Goal: Task Accomplishment & Management: Use online tool/utility

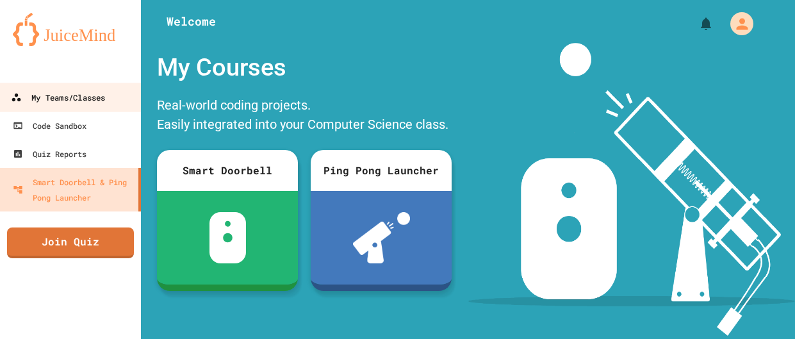
click at [105, 90] on div "My Teams/Classes" at bounding box center [58, 98] width 94 height 16
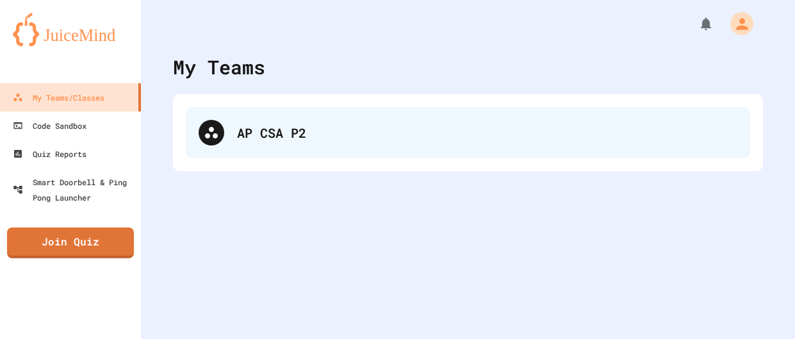
click at [372, 149] on div "AP CSA P2" at bounding box center [468, 132] width 564 height 51
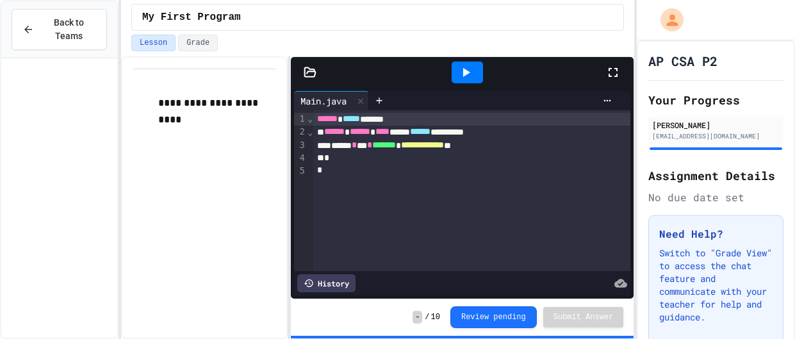
scroll to position [1358, 0]
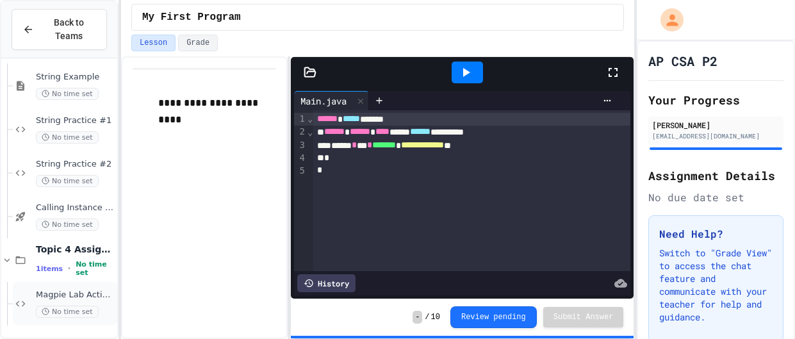
click at [67, 286] on div "Magpie Lab Activity 1 No time set" at bounding box center [65, 304] width 104 height 44
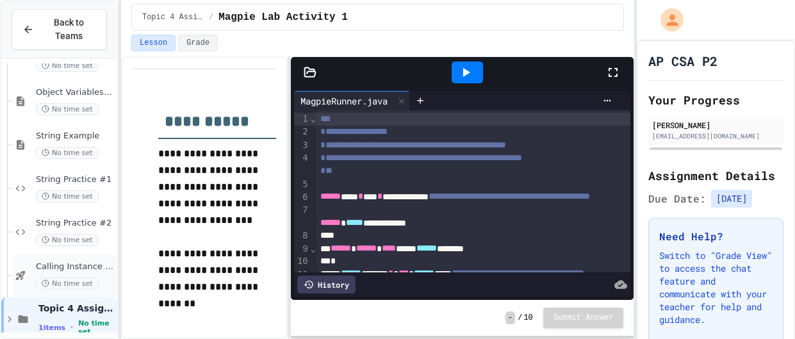
scroll to position [1314, 0]
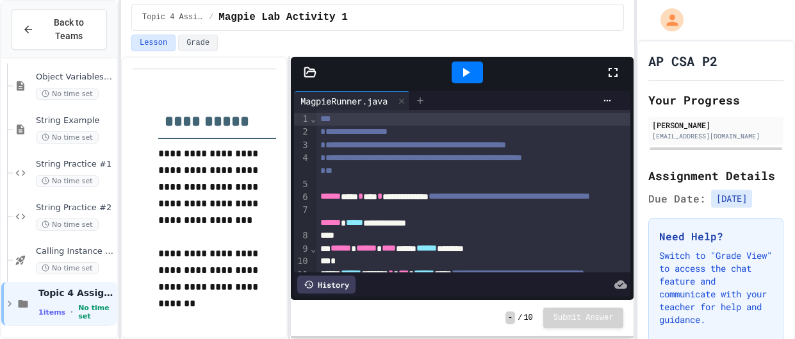
click at [423, 101] on icon at bounding box center [420, 100] width 6 height 6
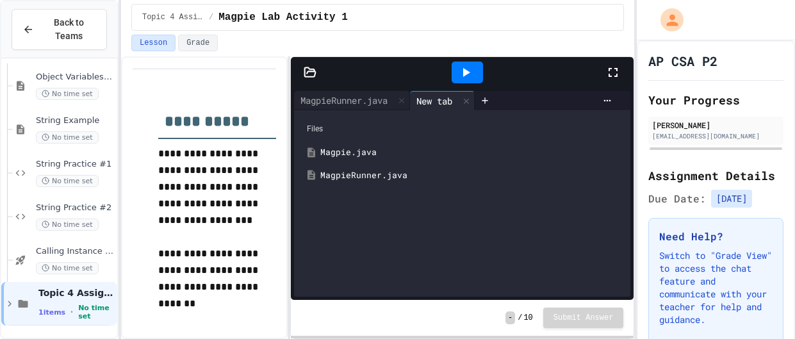
click at [313, 71] on icon at bounding box center [310, 71] width 11 height 9
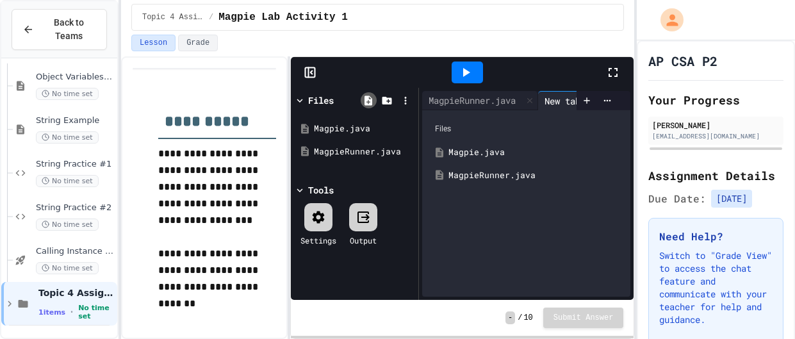
click at [374, 99] on icon at bounding box center [369, 101] width 12 height 12
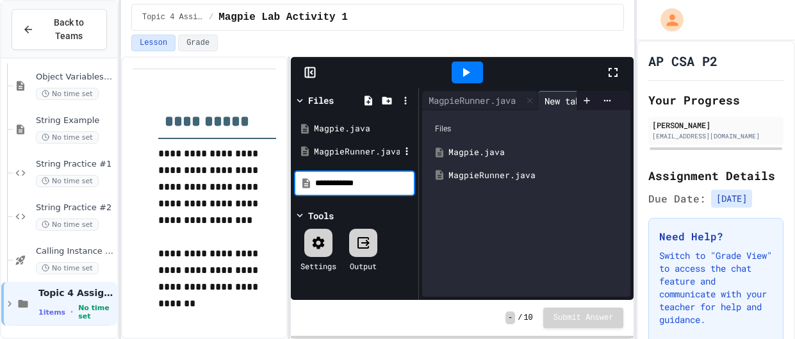
type input "**********"
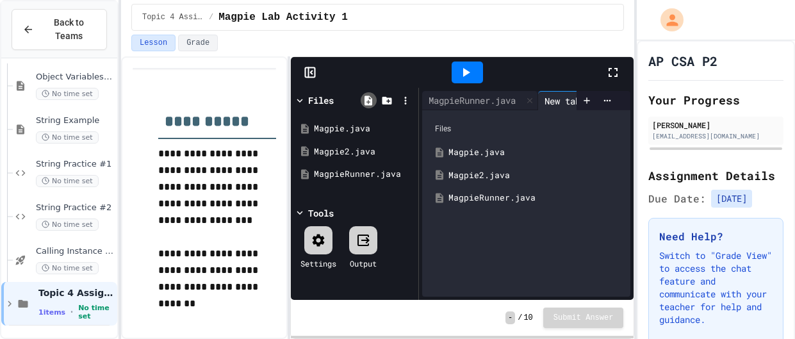
click at [372, 100] on icon at bounding box center [369, 101] width 12 height 12
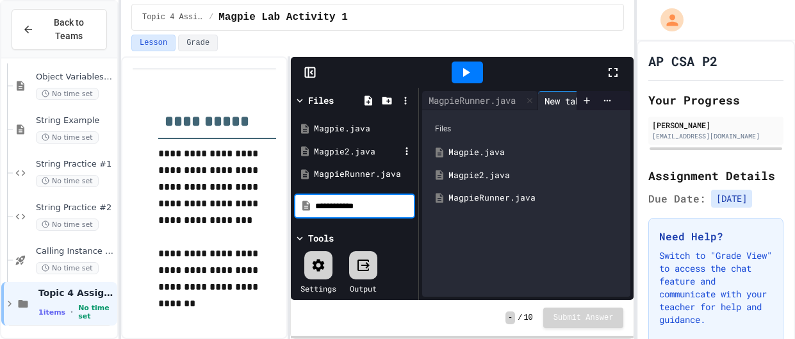
type input "**********"
click at [393, 233] on div "Tools Settings Output" at bounding box center [354, 265] width 121 height 69
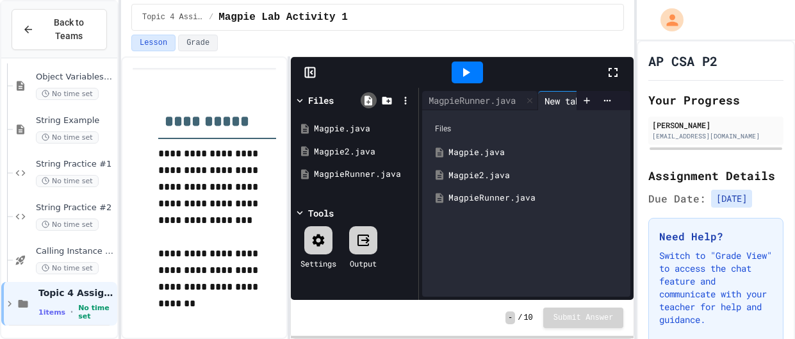
click at [374, 95] on icon at bounding box center [369, 101] width 12 height 12
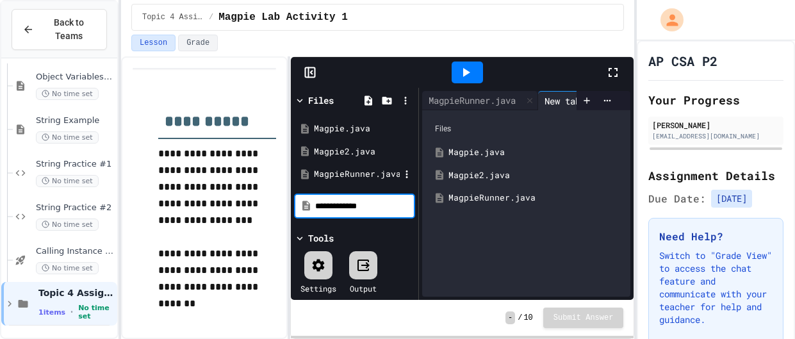
type input "**********"
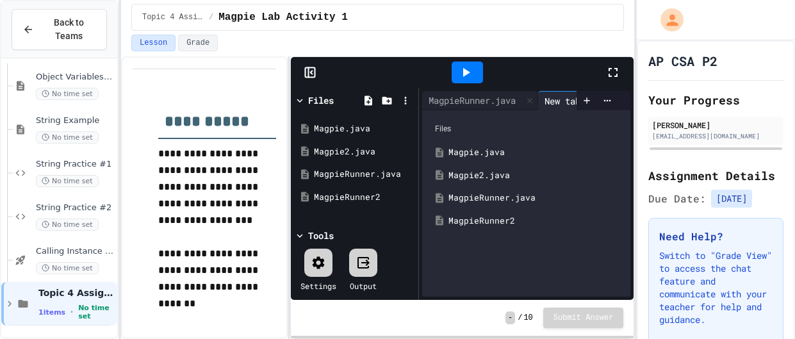
click at [506, 218] on div "MagpieRunner2" at bounding box center [536, 221] width 174 height 13
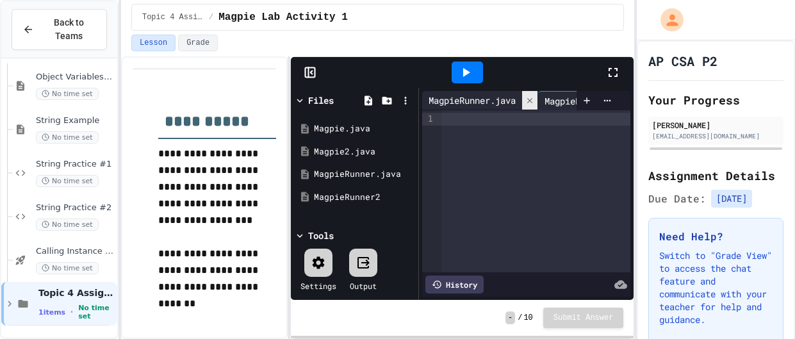
click at [534, 103] on icon at bounding box center [529, 100] width 9 height 9
click at [533, 103] on icon at bounding box center [528, 100] width 10 height 10
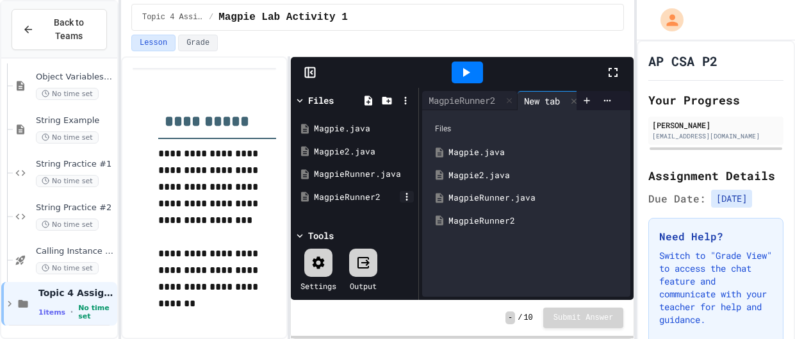
click at [412, 201] on icon at bounding box center [407, 197] width 12 height 12
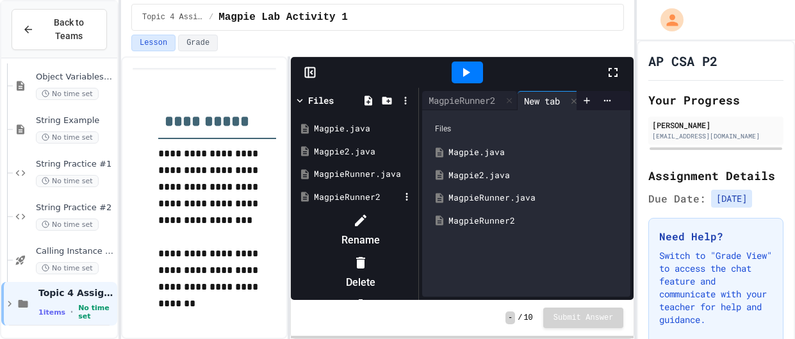
click at [415, 217] on div at bounding box center [361, 220] width 108 height 21
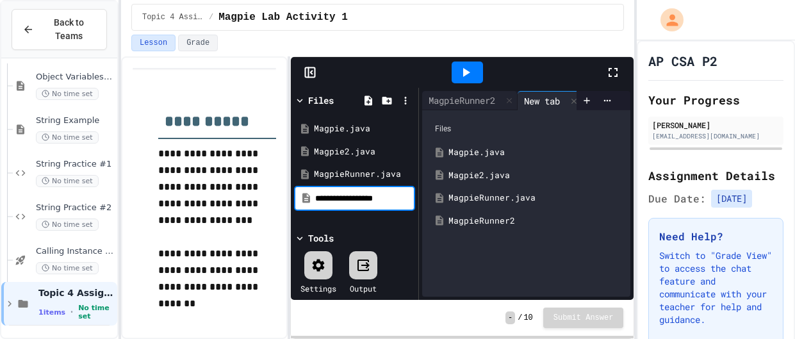
type input "**********"
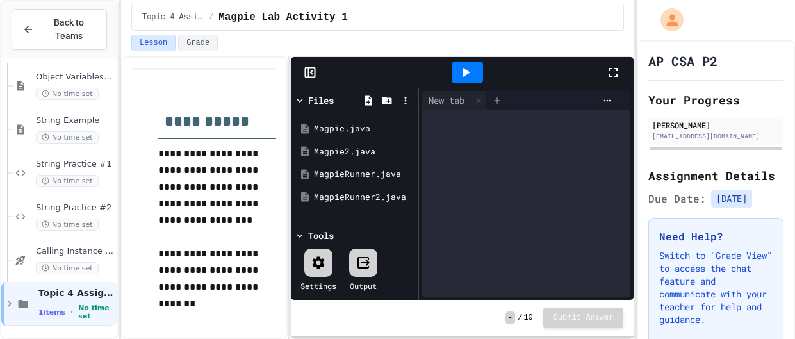
click at [499, 101] on icon at bounding box center [497, 100] width 6 height 6
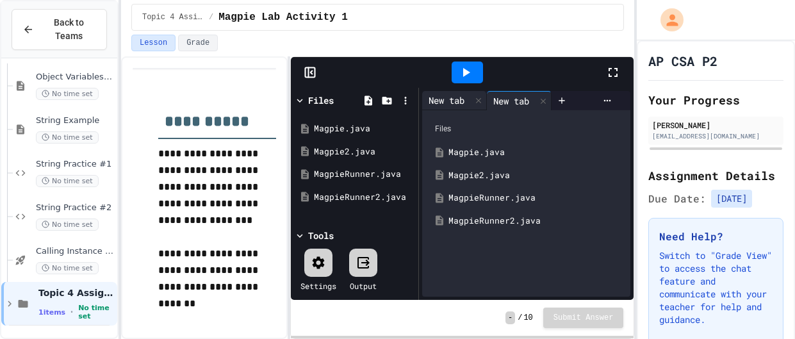
click at [444, 97] on div "New tab" at bounding box center [446, 100] width 49 height 13
click at [491, 197] on div "MagpieRunner.java" at bounding box center [536, 198] width 174 height 13
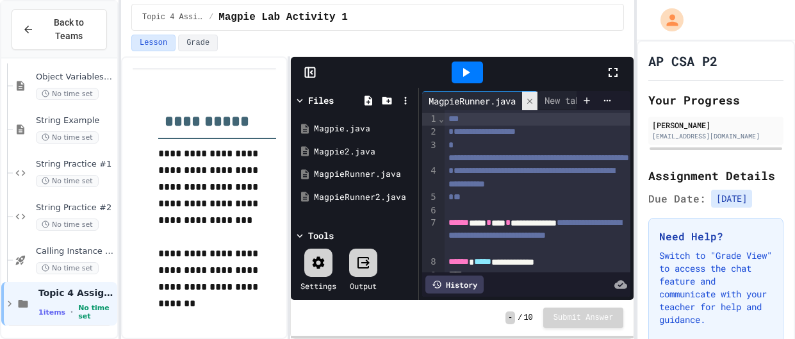
click at [531, 101] on icon at bounding box center [529, 101] width 9 height 9
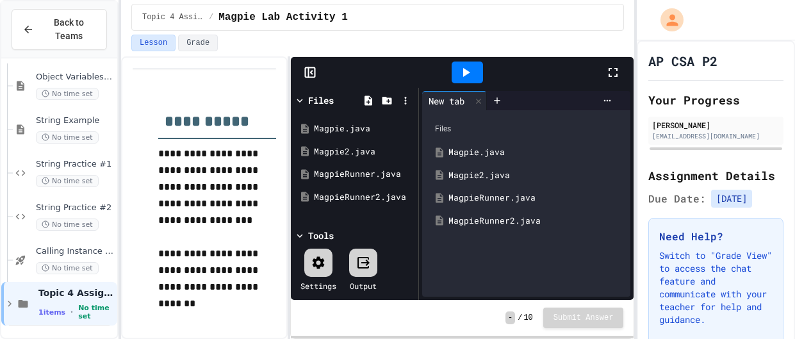
click at [467, 173] on div "Magpie2.java" at bounding box center [536, 175] width 174 height 13
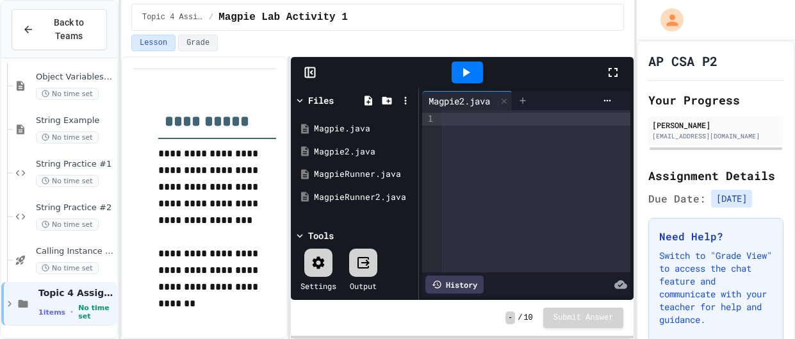
click at [532, 103] on div at bounding box center [523, 100] width 21 height 19
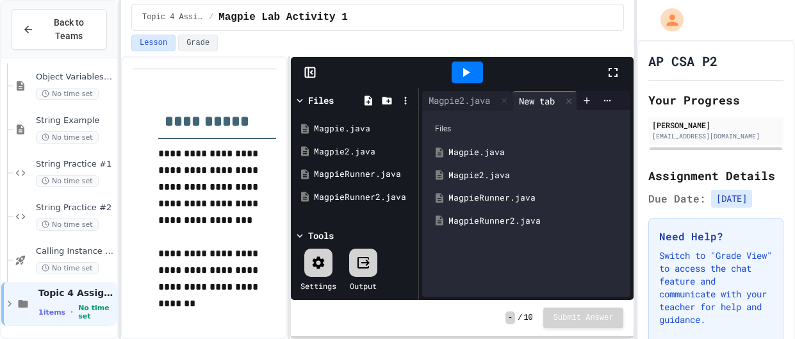
click at [502, 229] on div "MagpieRunner2.java" at bounding box center [526, 221] width 195 height 23
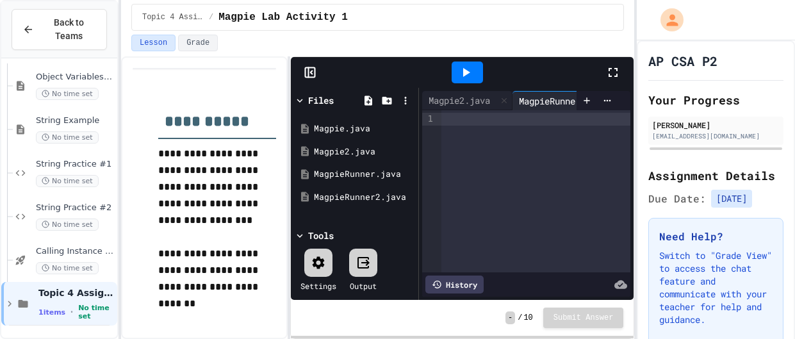
click at [548, 161] on div at bounding box center [535, 191] width 189 height 162
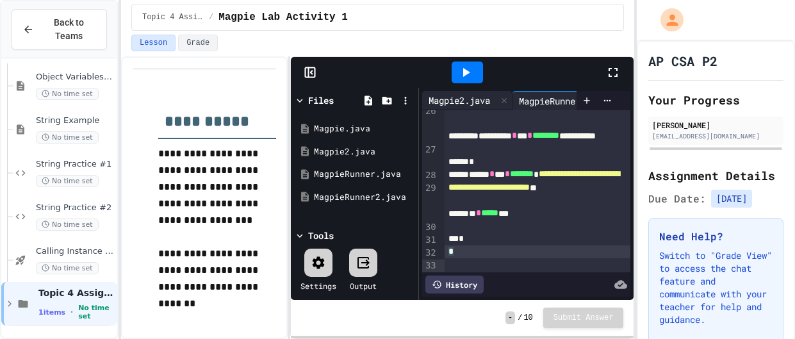
click at [477, 101] on div "Magpie2.java" at bounding box center [459, 100] width 74 height 13
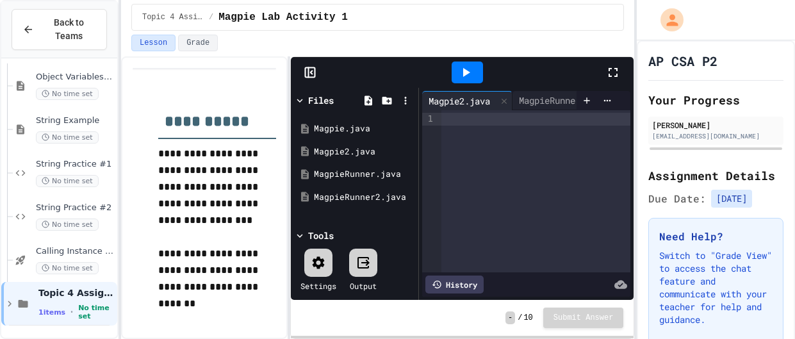
click at [477, 136] on div at bounding box center [535, 191] width 189 height 162
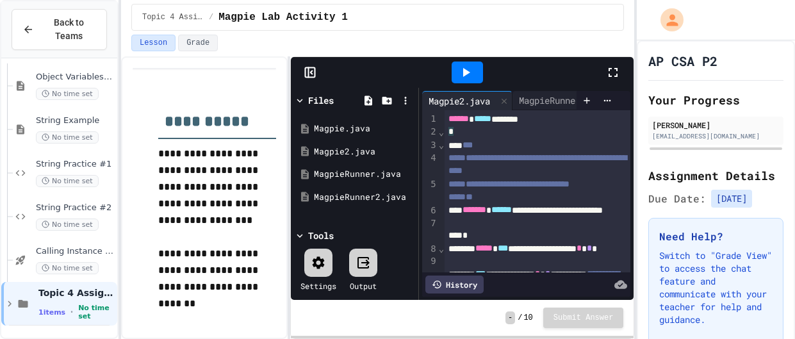
scroll to position [797, 0]
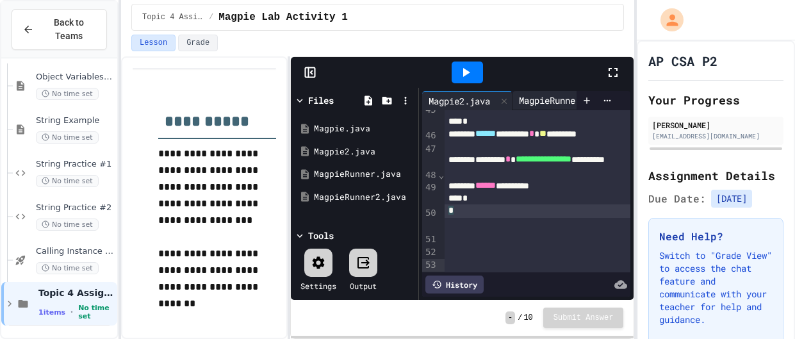
click at [561, 95] on div "MagpieRunner2.java" at bounding box center [565, 100] width 105 height 13
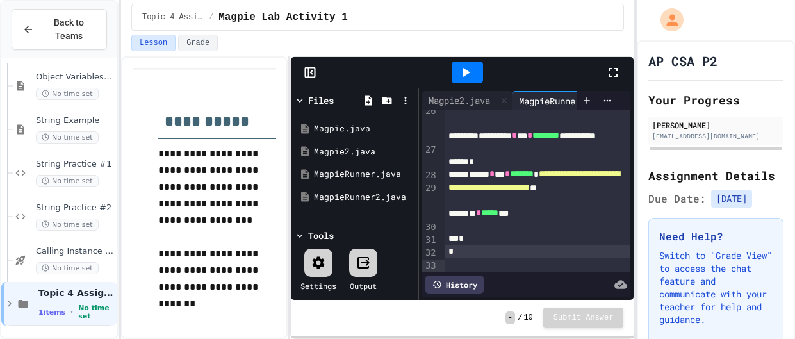
click at [466, 67] on icon at bounding box center [465, 72] width 15 height 15
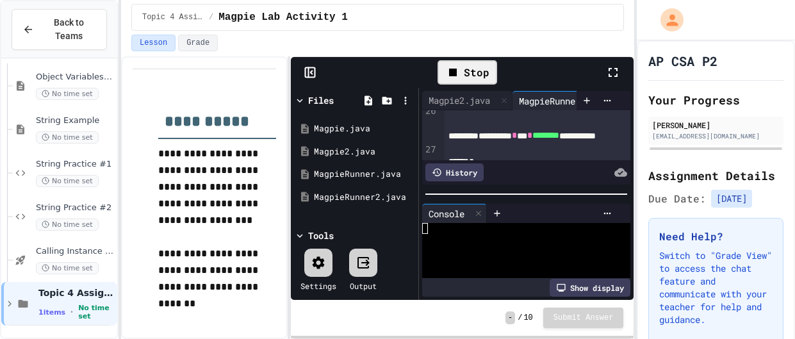
click at [308, 68] on icon at bounding box center [308, 73] width 0 height 10
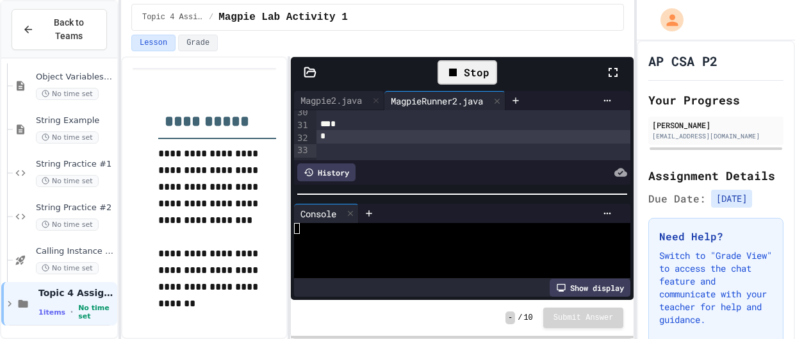
scroll to position [502, 0]
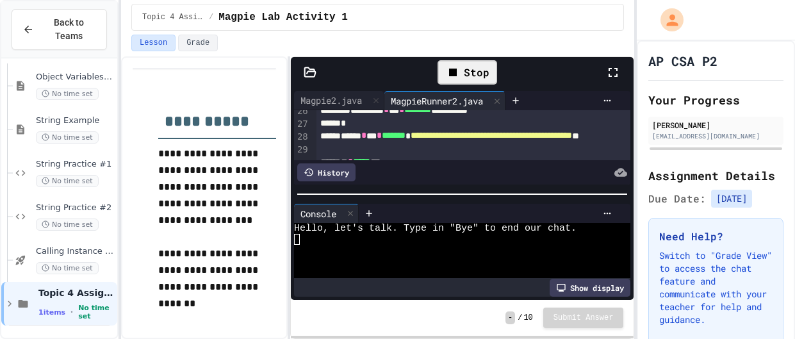
click at [416, 245] on div at bounding box center [455, 250] width 323 height 11
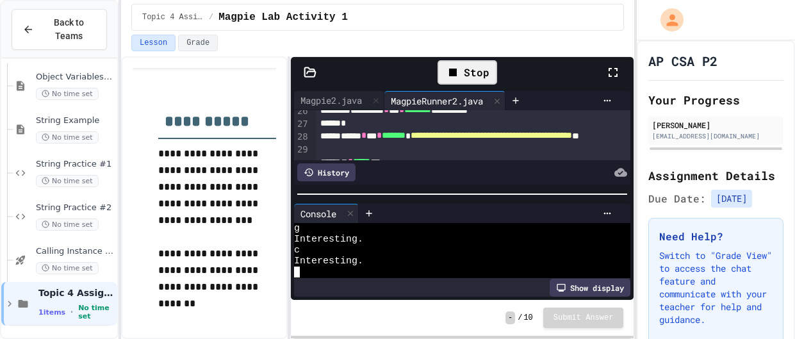
scroll to position [99, 0]
click at [477, 74] on div "Stop" at bounding box center [468, 72] width 60 height 24
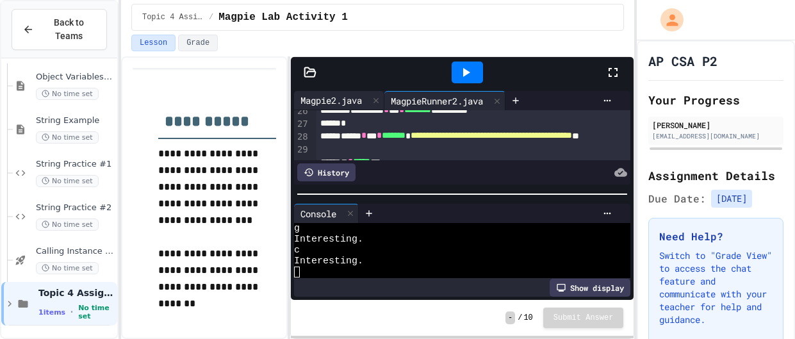
click at [342, 100] on div "Magpie2.java" at bounding box center [331, 100] width 74 height 13
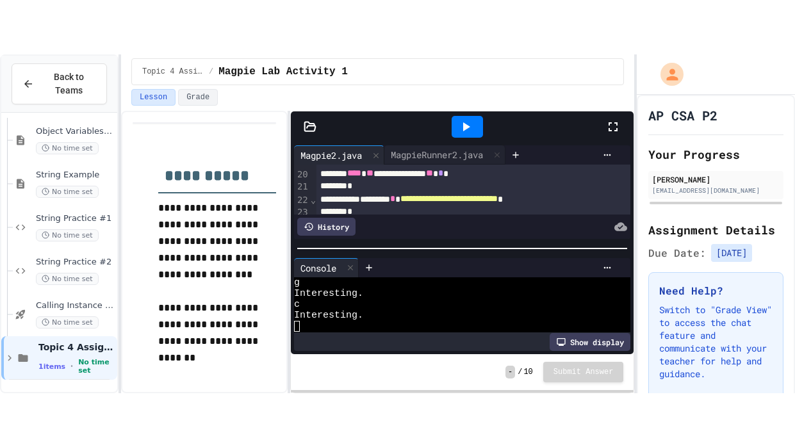
scroll to position [286, 0]
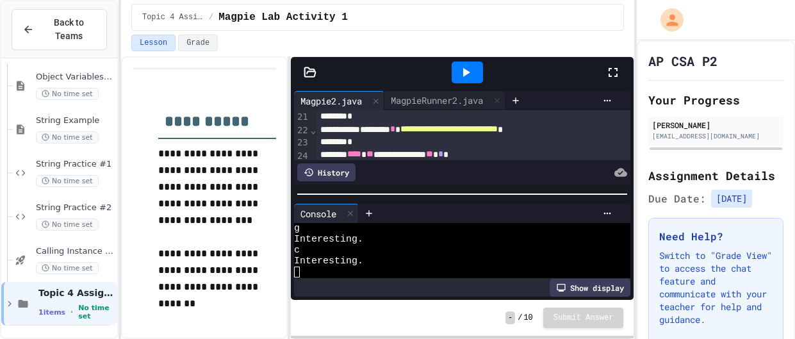
click at [615, 67] on icon at bounding box center [613, 72] width 15 height 15
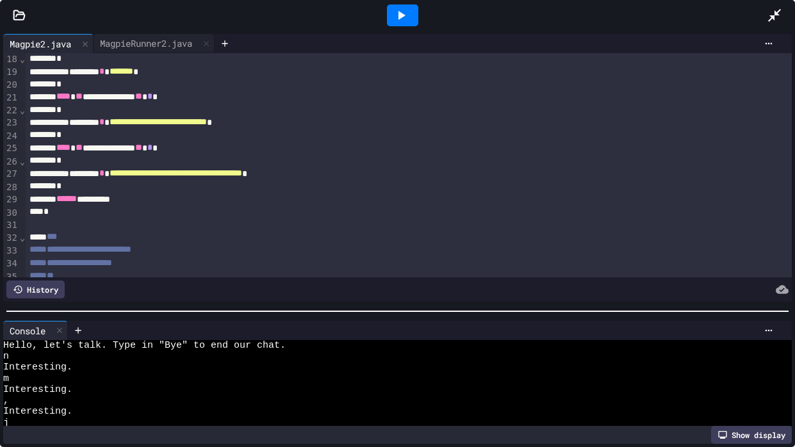
scroll to position [77, 0]
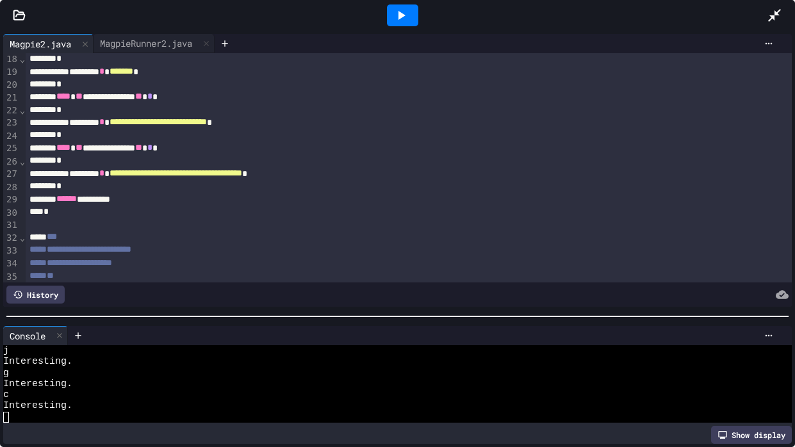
click at [520, 320] on div at bounding box center [397, 316] width 795 height 13
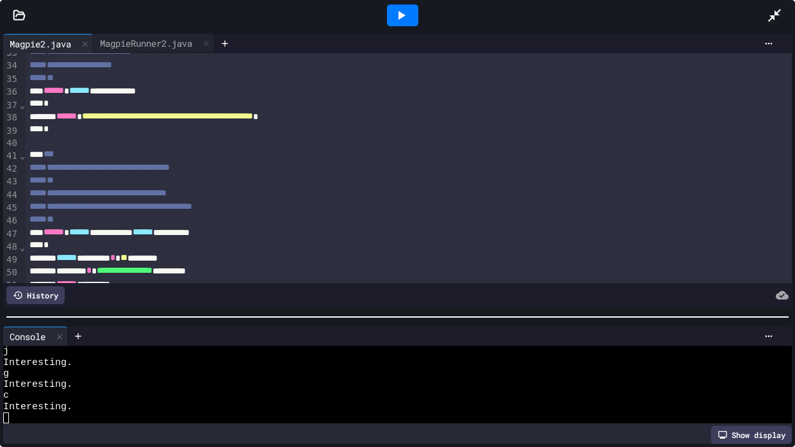
scroll to position [423, 0]
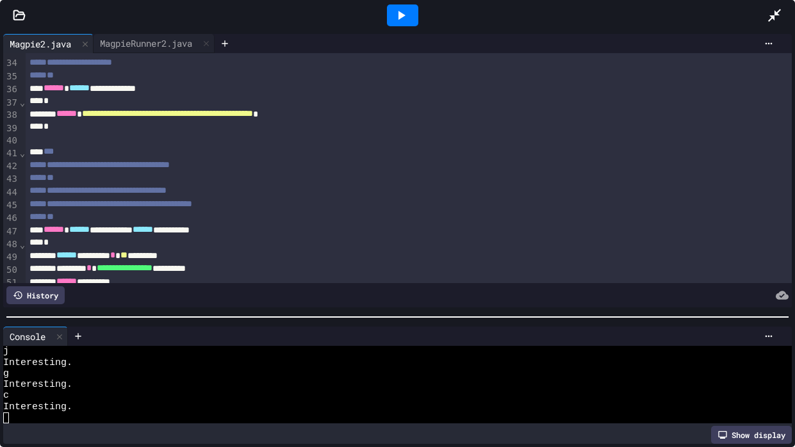
click at [383, 179] on div "*" at bounding box center [409, 178] width 766 height 13
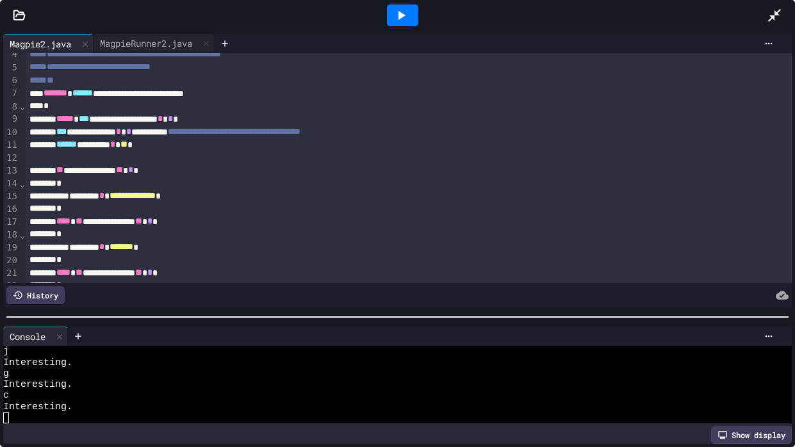
scroll to position [45, 0]
click at [413, 186] on div "*" at bounding box center [409, 184] width 766 height 13
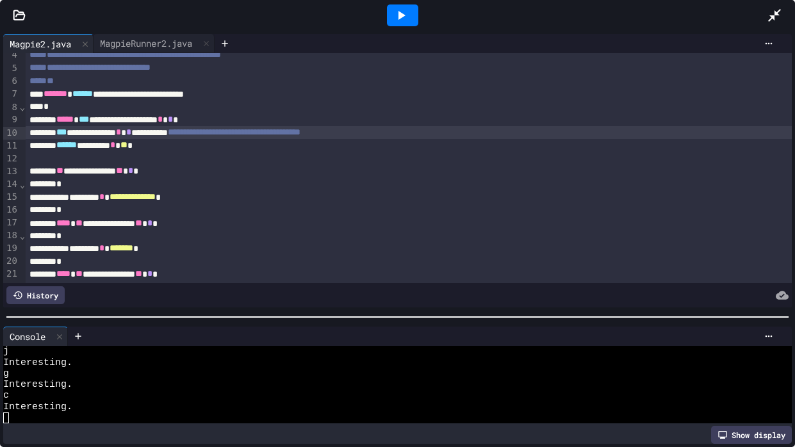
click at [197, 138] on div "**********" at bounding box center [409, 132] width 766 height 13
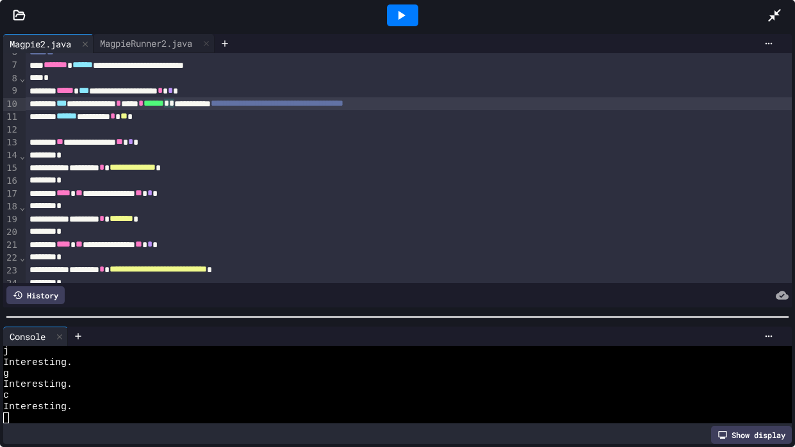
scroll to position [74, 0]
click at [397, 17] on icon at bounding box center [400, 15] width 15 height 15
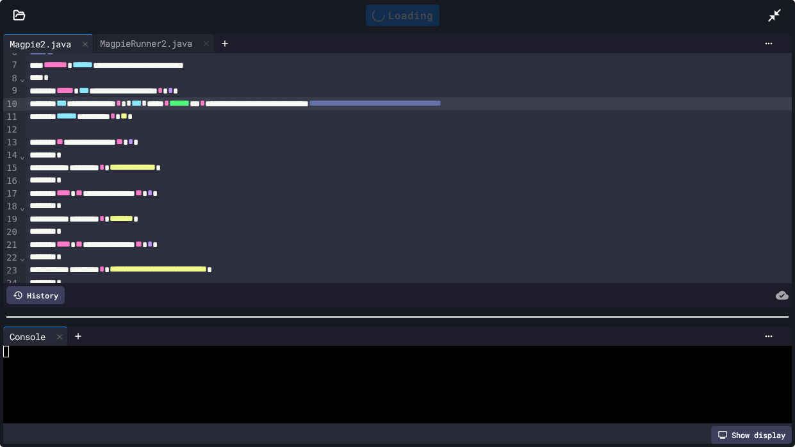
scroll to position [0, 0]
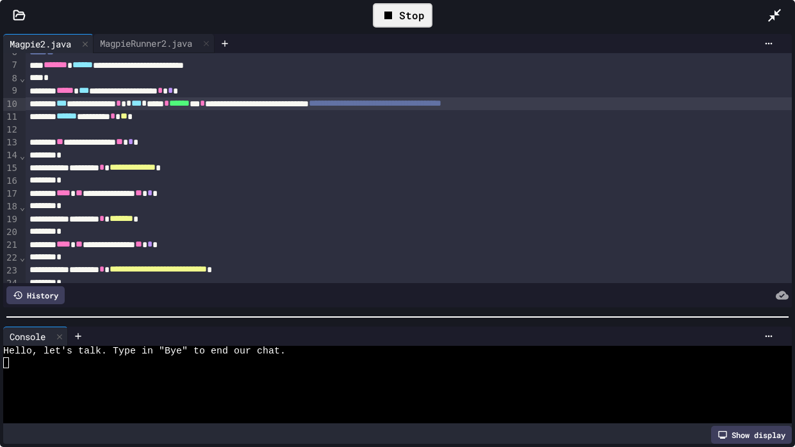
click at [221, 338] on div at bounding box center [392, 395] width 779 height 11
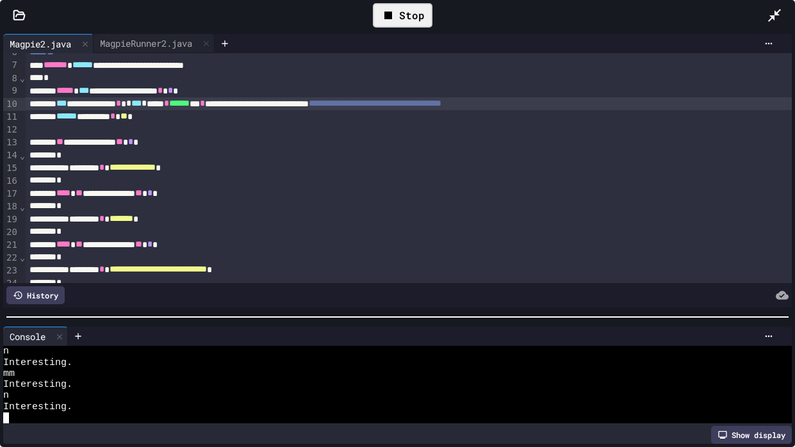
scroll to position [11, 0]
click at [279, 104] on div "**********" at bounding box center [409, 103] width 766 height 13
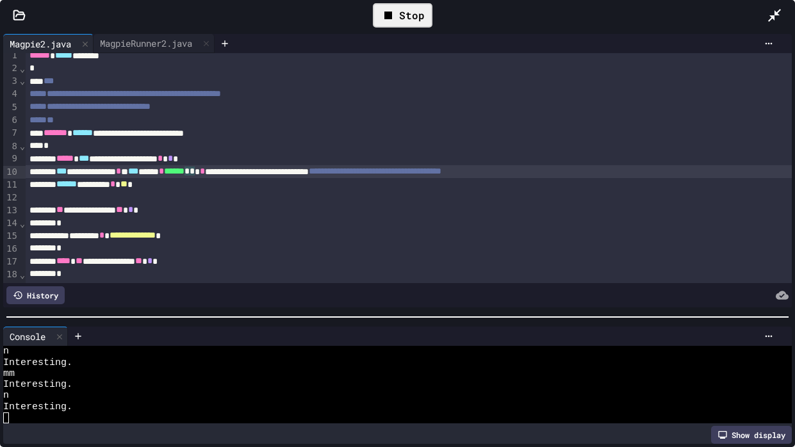
scroll to position [6, 0]
click at [406, 13] on div "Stop" at bounding box center [403, 15] width 60 height 24
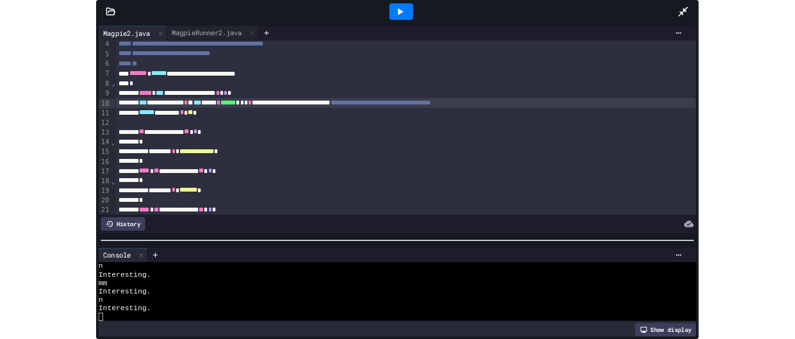
scroll to position [40, 0]
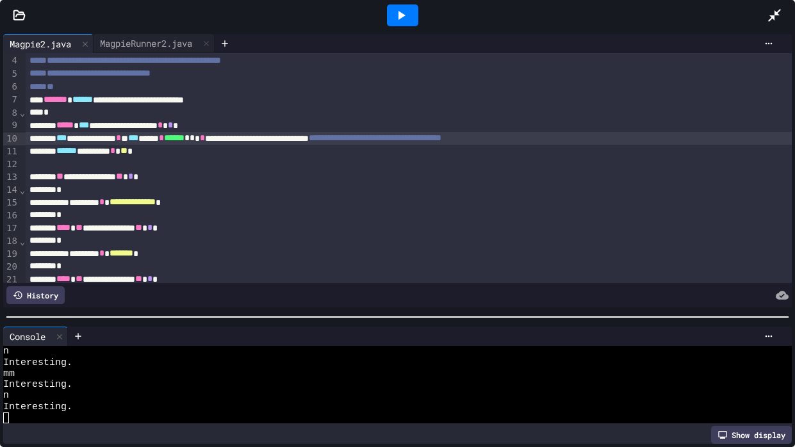
click at [399, 138] on div "**********" at bounding box center [409, 138] width 766 height 13
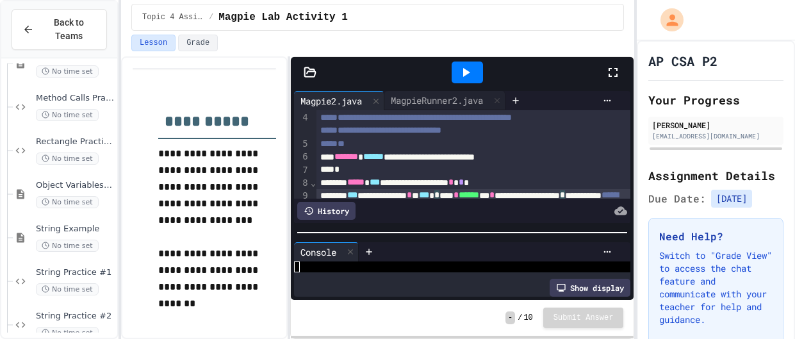
scroll to position [0, 0]
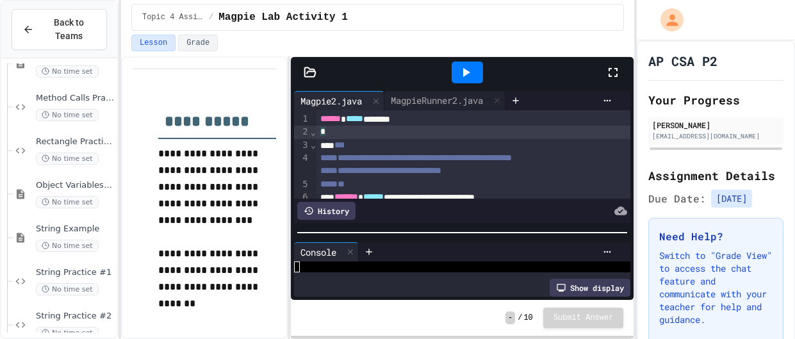
click at [445, 126] on div "*" at bounding box center [474, 132] width 315 height 13
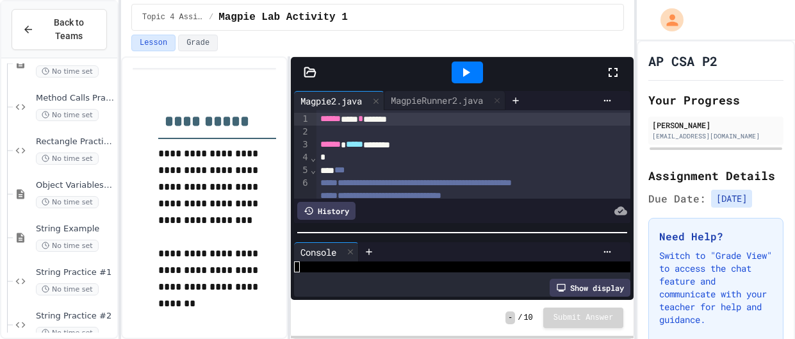
click at [474, 71] on div at bounding box center [467, 73] width 31 height 22
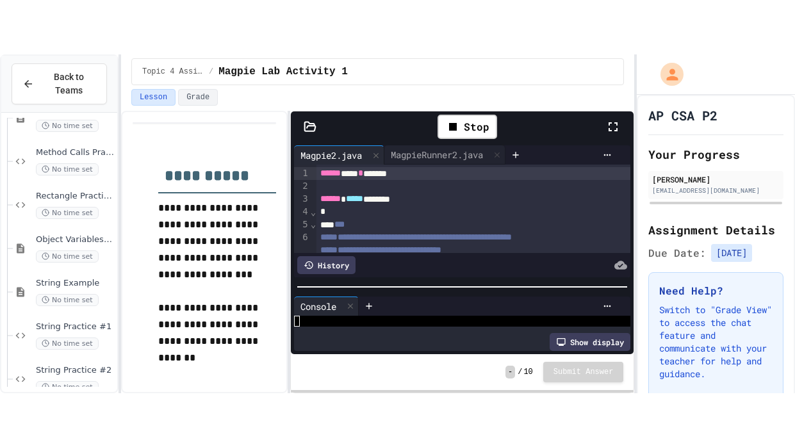
scroll to position [44, 0]
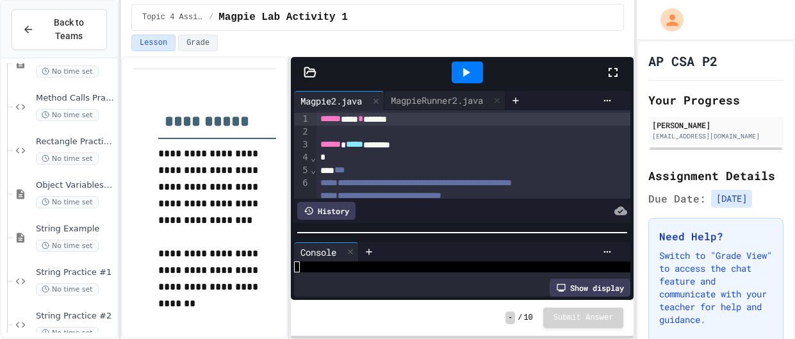
click at [618, 75] on icon at bounding box center [613, 72] width 15 height 15
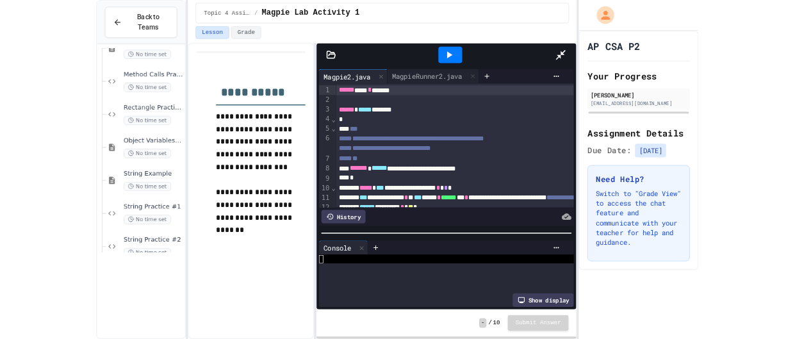
scroll to position [0, 0]
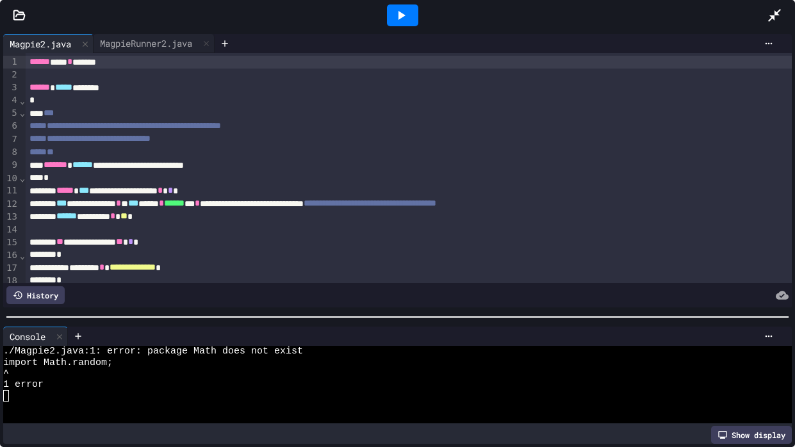
click at [618, 152] on div "**" at bounding box center [409, 152] width 766 height 13
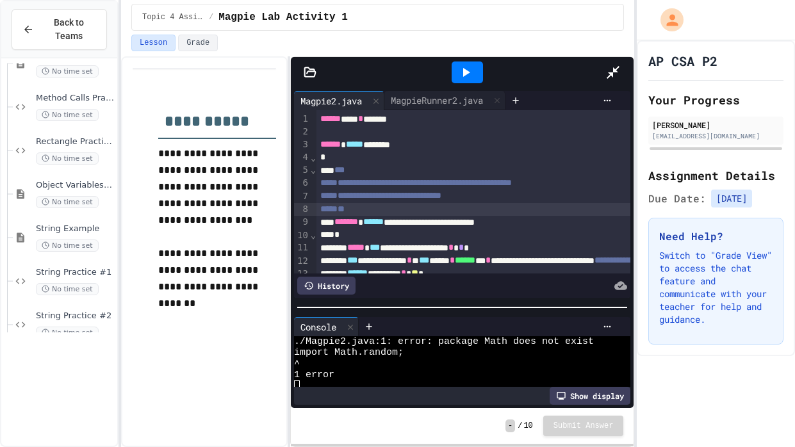
click at [368, 160] on div "*" at bounding box center [700, 157] width 766 height 13
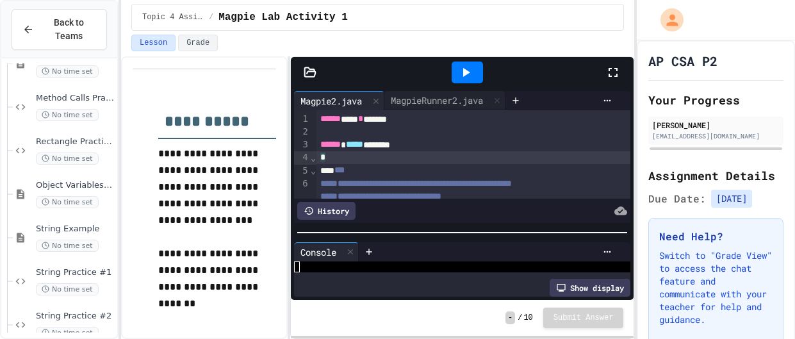
scroll to position [44, 0]
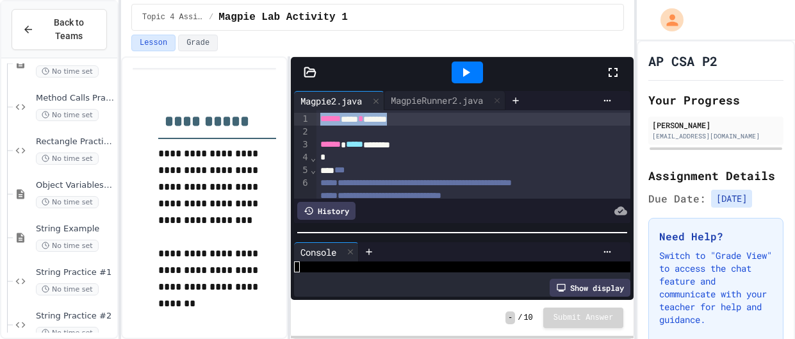
drag, startPoint x: 427, startPoint y: 130, endPoint x: 258, endPoint y: 115, distance: 170.4
click at [258, 115] on div "**********" at bounding box center [377, 197] width 513 height 283
click at [479, 64] on div at bounding box center [467, 73] width 31 height 22
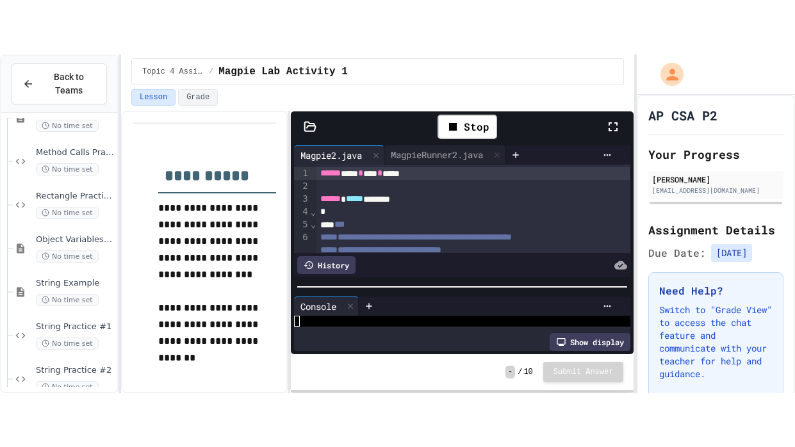
scroll to position [11, 0]
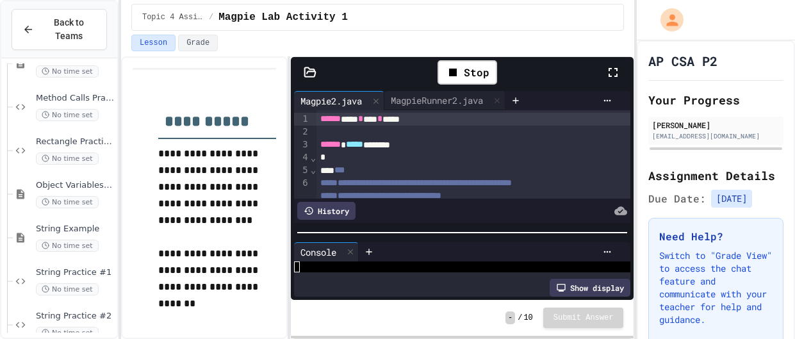
click at [607, 73] on icon at bounding box center [613, 72] width 15 height 15
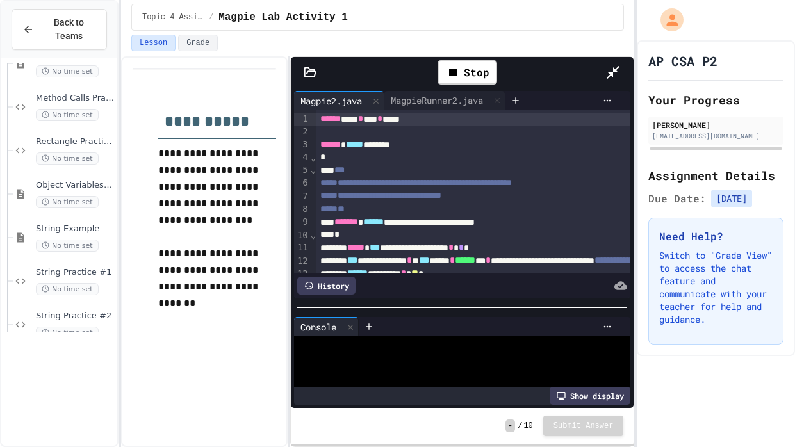
scroll to position [0, 0]
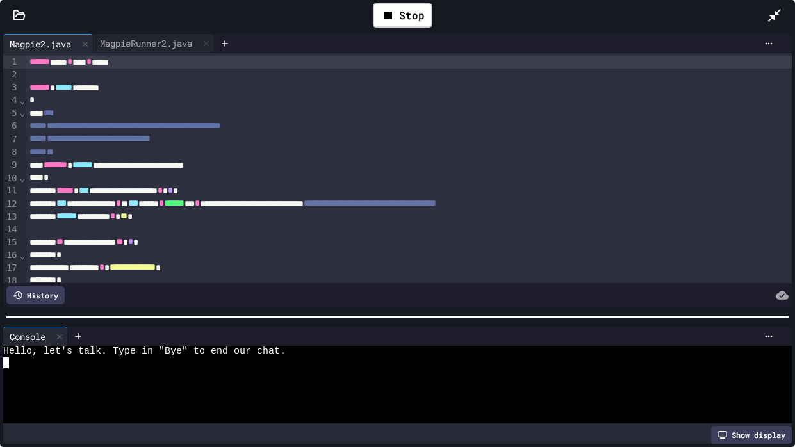
click at [397, 338] on div at bounding box center [392, 395] width 779 height 11
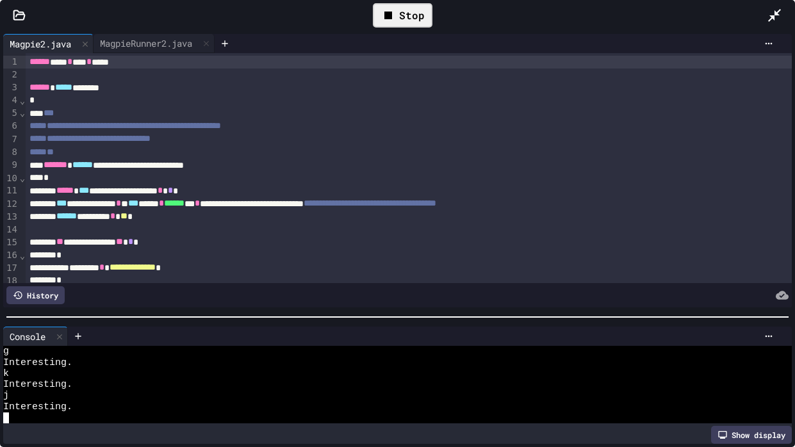
click at [425, 18] on div "Stop" at bounding box center [403, 15] width 60 height 24
click at [174, 69] on div at bounding box center [409, 75] width 766 height 13
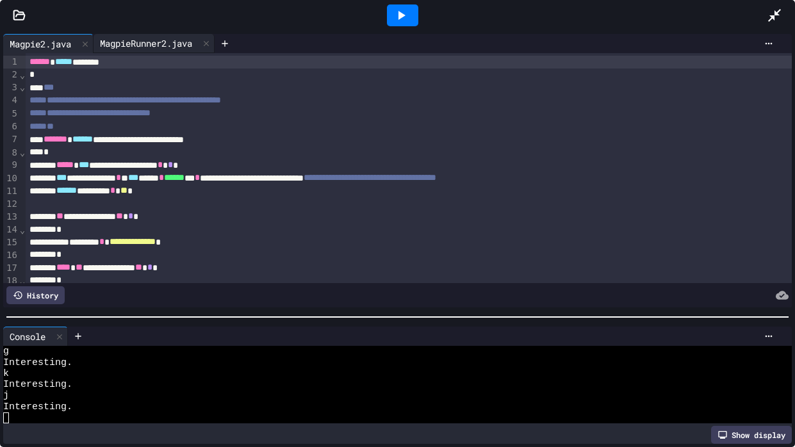
click at [138, 38] on div "MagpieRunner2.java" at bounding box center [146, 43] width 105 height 13
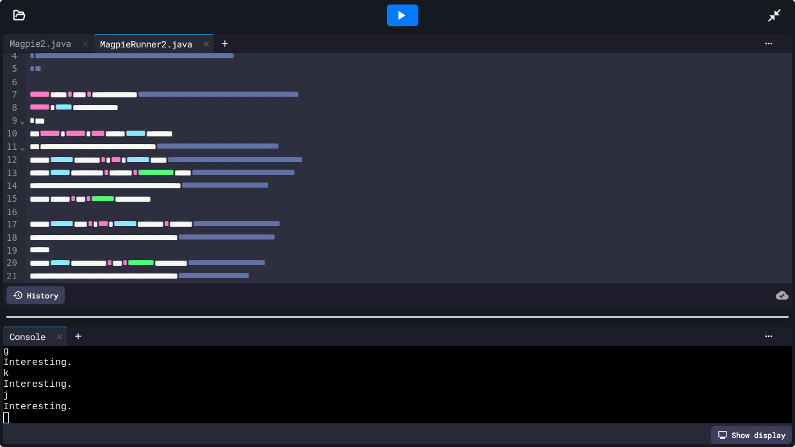
scroll to position [48, 0]
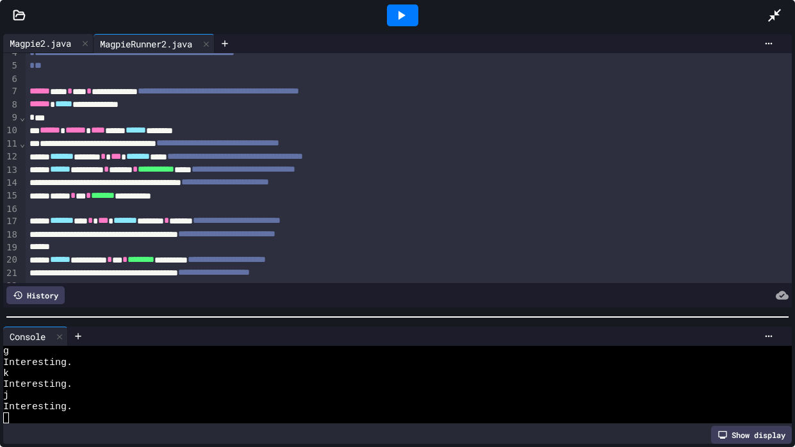
click at [40, 46] on div "Magpie2.java" at bounding box center [40, 43] width 74 height 13
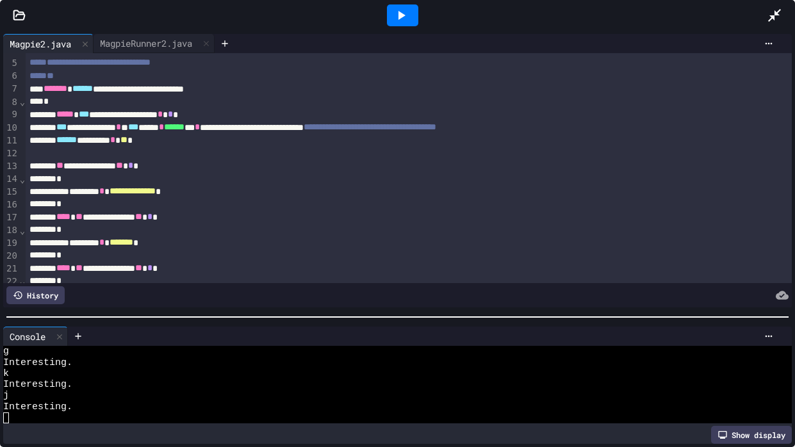
scroll to position [51, 0]
click at [192, 196] on div "**********" at bounding box center [409, 191] width 766 height 13
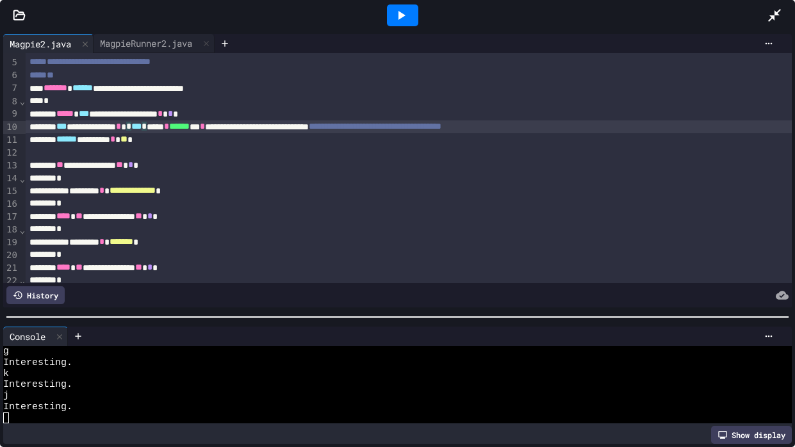
click at [210, 126] on div "**********" at bounding box center [409, 126] width 766 height 13
drag, startPoint x: 298, startPoint y: 125, endPoint x: 401, endPoint y: 129, distance: 103.2
click at [401, 129] on div "**********" at bounding box center [409, 126] width 766 height 13
click at [412, 25] on div at bounding box center [402, 15] width 31 height 22
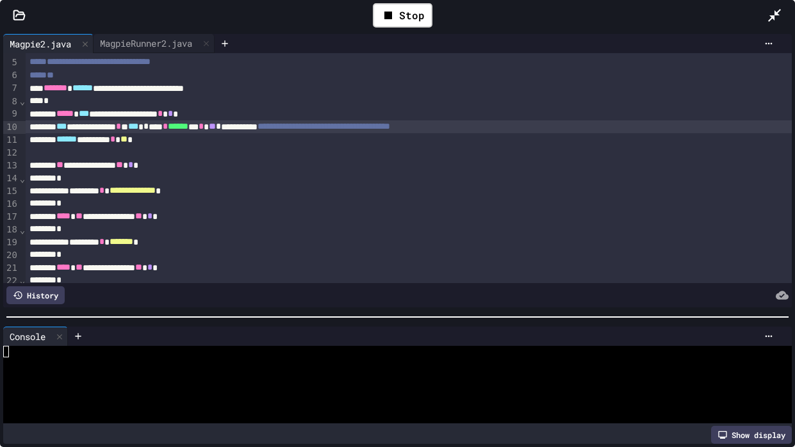
click at [226, 338] on div at bounding box center [392, 363] width 779 height 11
click at [418, 15] on div "Stop" at bounding box center [403, 15] width 60 height 24
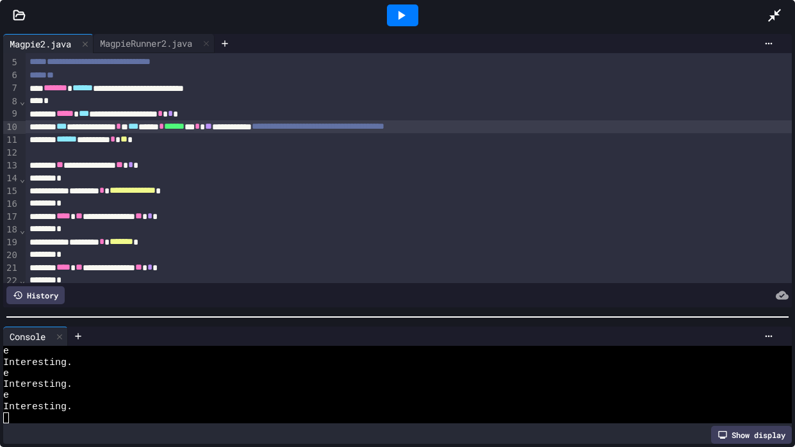
click at [297, 125] on div "**********" at bounding box center [409, 126] width 766 height 13
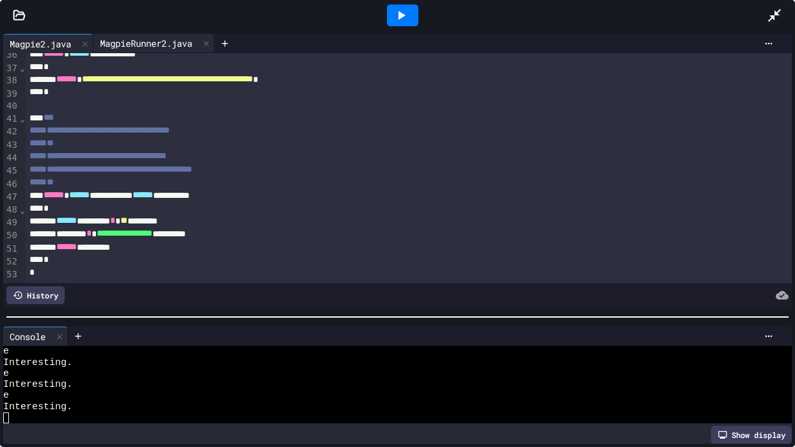
click at [165, 42] on div "MagpieRunner2.java" at bounding box center [146, 43] width 105 height 13
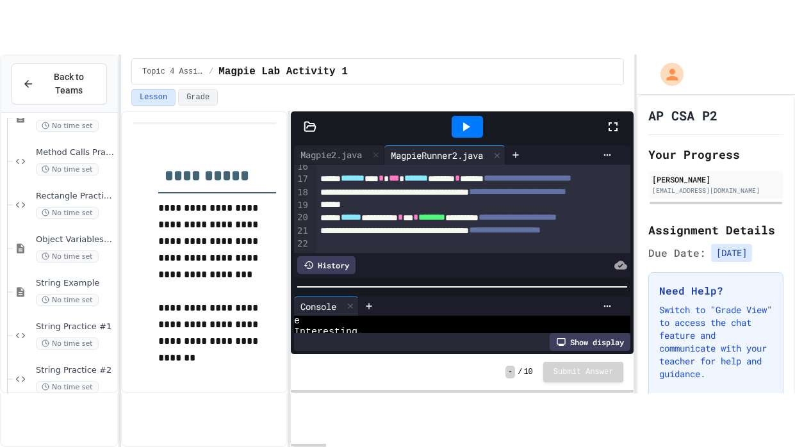
scroll to position [210, 0]
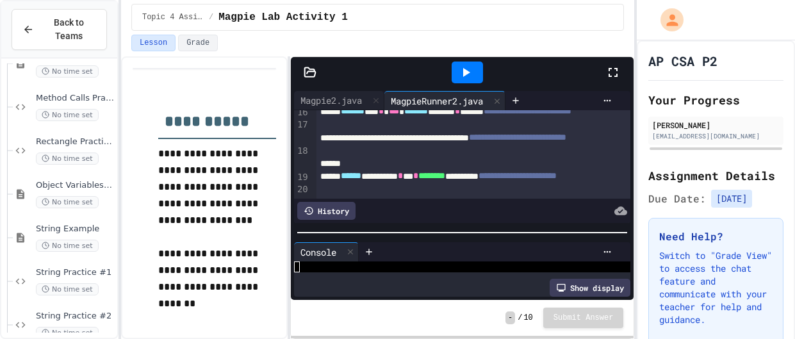
click at [614, 70] on icon at bounding box center [613, 72] width 15 height 15
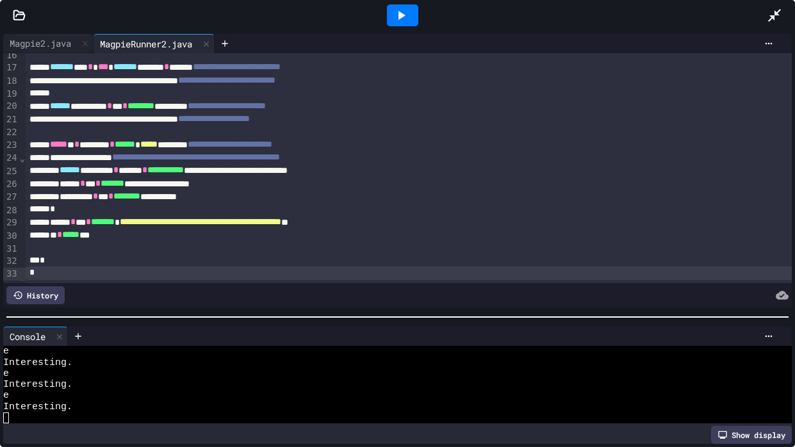
scroll to position [0, 0]
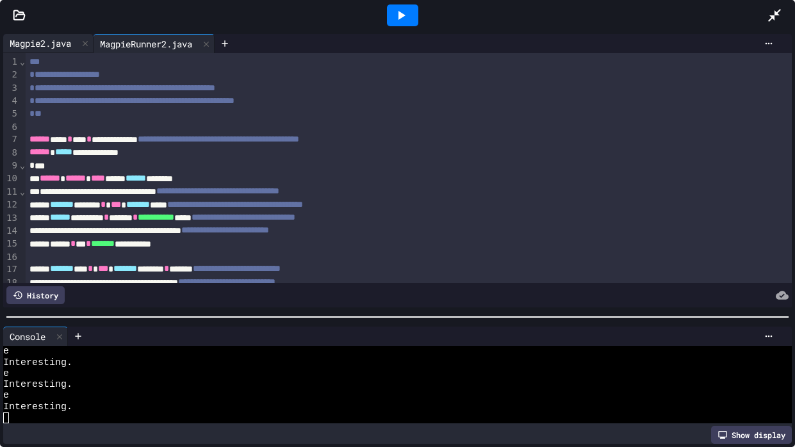
click at [26, 37] on div "Magpie2.java" at bounding box center [40, 43] width 74 height 13
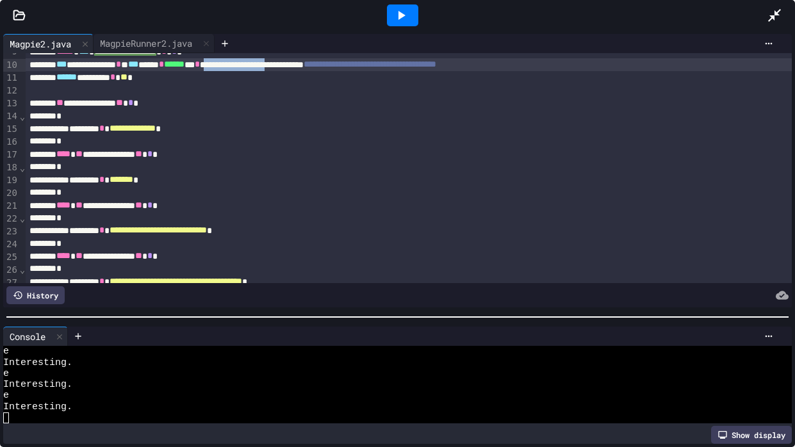
scroll to position [113, 0]
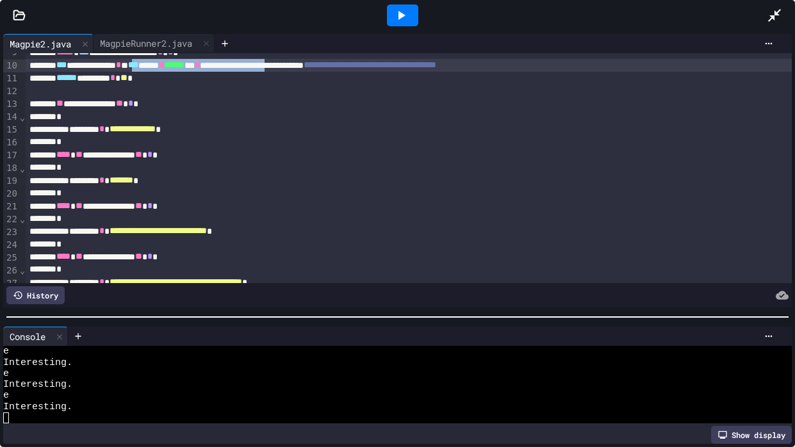
drag, startPoint x: 403, startPoint y: 65, endPoint x: 188, endPoint y: 64, distance: 214.7
click at [188, 64] on div "**********" at bounding box center [409, 65] width 766 height 13
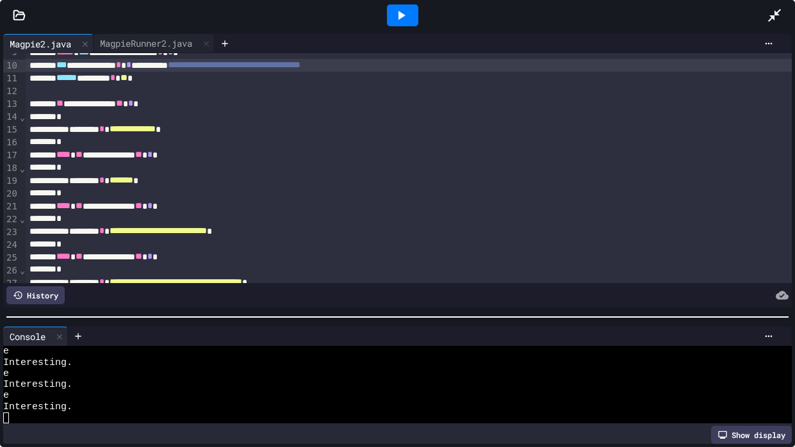
click at [409, 17] on div at bounding box center [402, 15] width 31 height 22
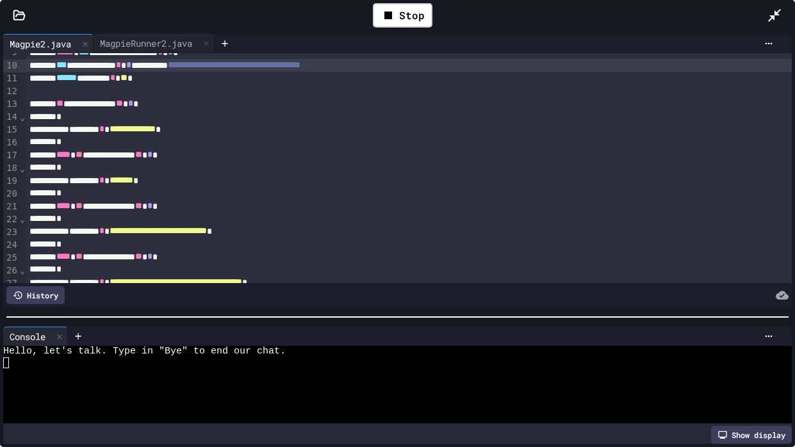
click at [222, 338] on div at bounding box center [392, 418] width 779 height 11
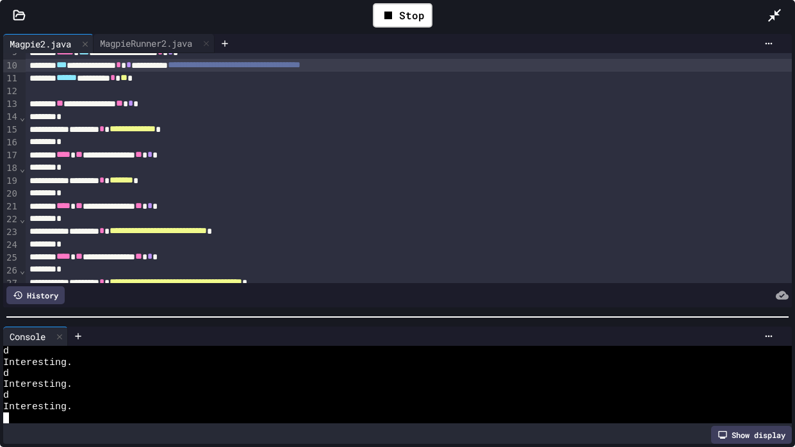
scroll to position [144, 0]
click at [404, 21] on div "Stop" at bounding box center [403, 15] width 60 height 24
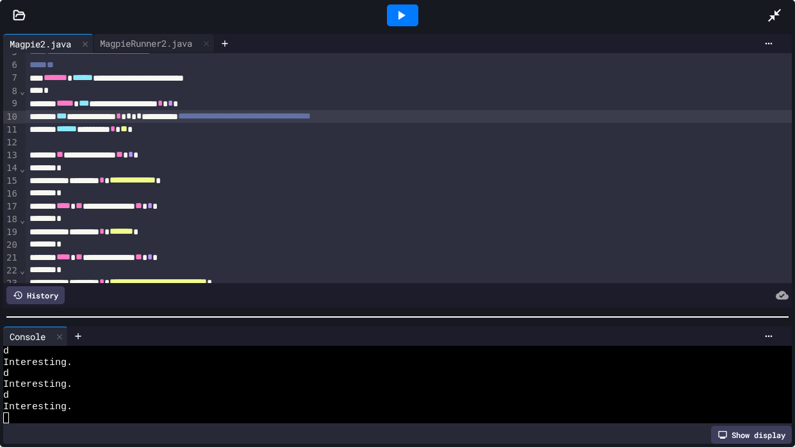
click at [268, 93] on div "*" at bounding box center [409, 91] width 766 height 13
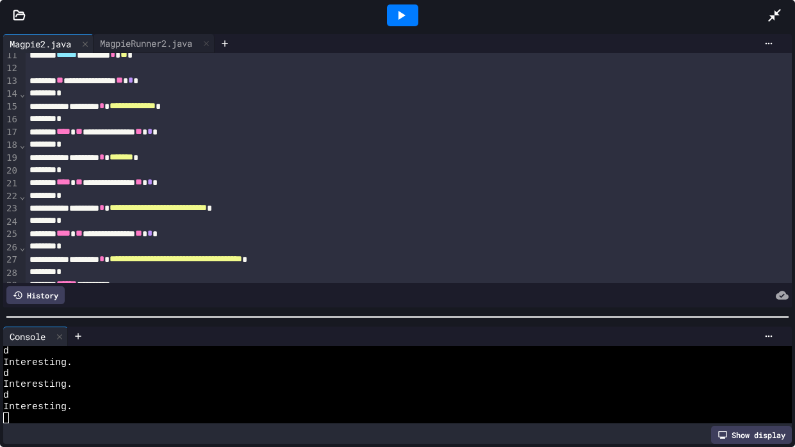
scroll to position [0, 0]
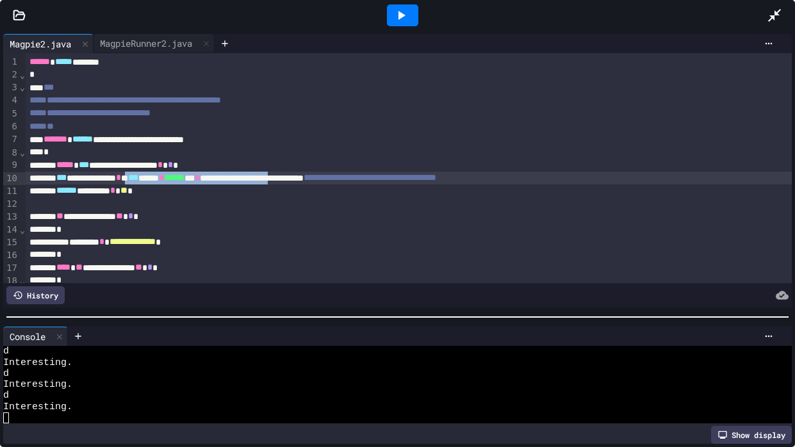
drag, startPoint x: 183, startPoint y: 178, endPoint x: 406, endPoint y: 180, distance: 223.0
click at [406, 180] on div "**********" at bounding box center [409, 178] width 766 height 13
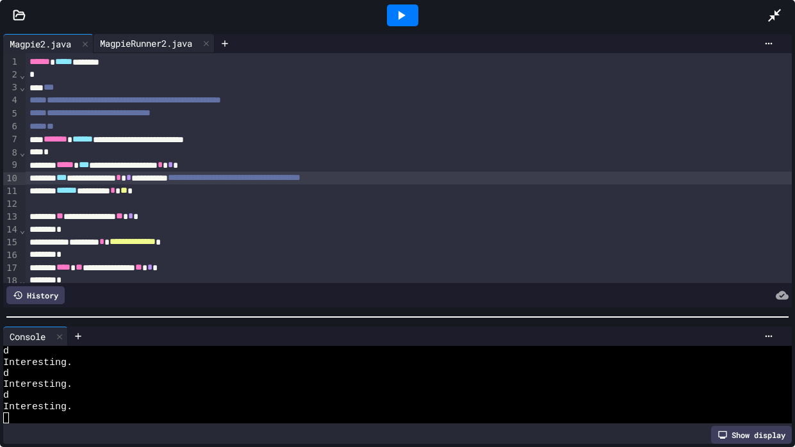
click at [157, 42] on div "MagpieRunner2.java" at bounding box center [146, 43] width 105 height 13
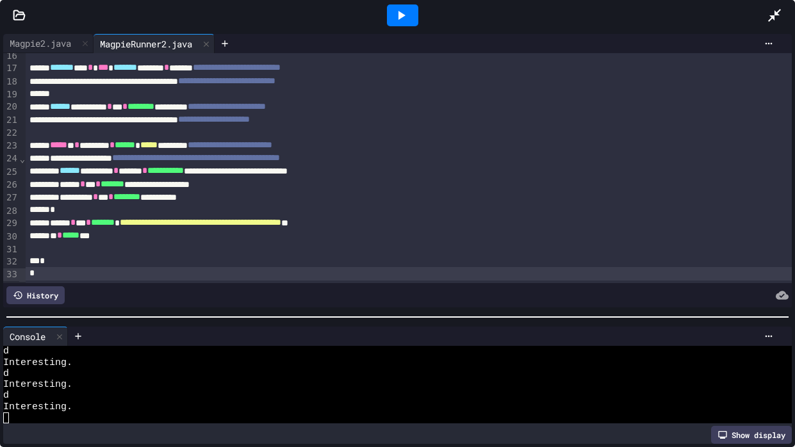
scroll to position [202, 0]
click at [55, 40] on div "Magpie2.java" at bounding box center [40, 43] width 74 height 13
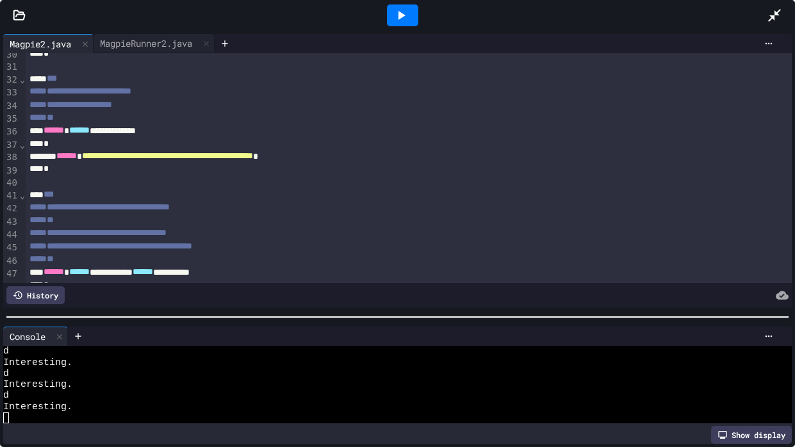
scroll to position [457, 0]
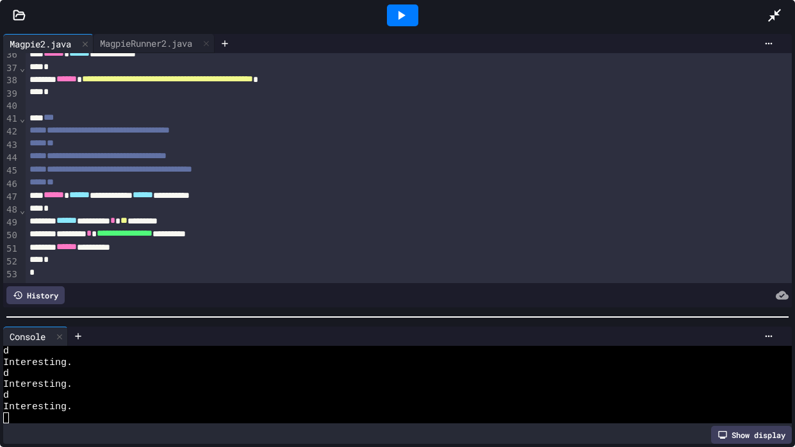
click at [156, 32] on div at bounding box center [402, 15] width 729 height 35
click at [155, 38] on div "MagpieRunner2.java" at bounding box center [146, 43] width 105 height 13
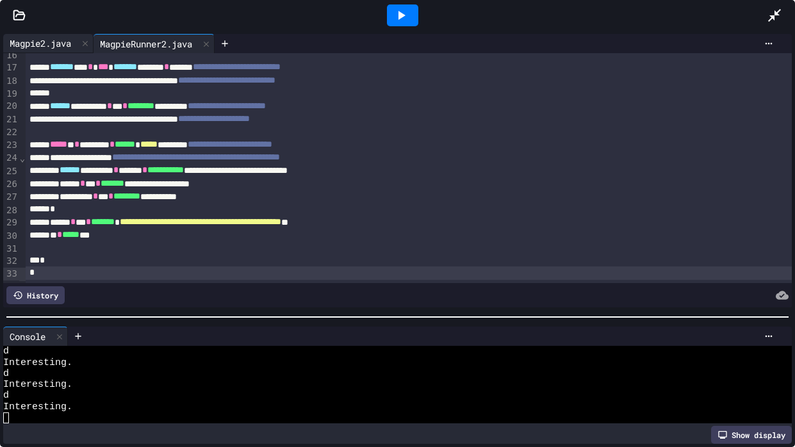
click at [53, 37] on div "Magpie2.java" at bounding box center [40, 43] width 74 height 13
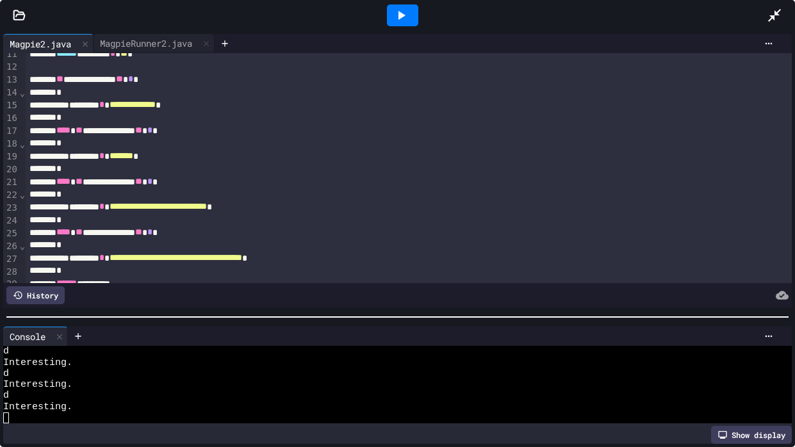
scroll to position [127, 0]
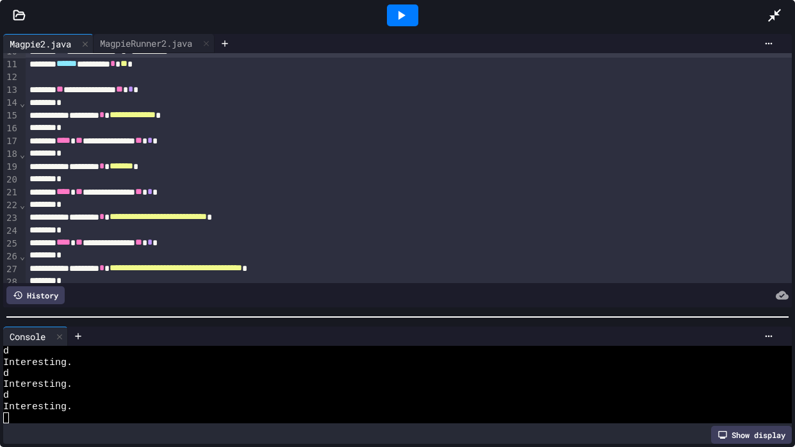
click at [156, 114] on span "**********" at bounding box center [133, 114] width 46 height 9
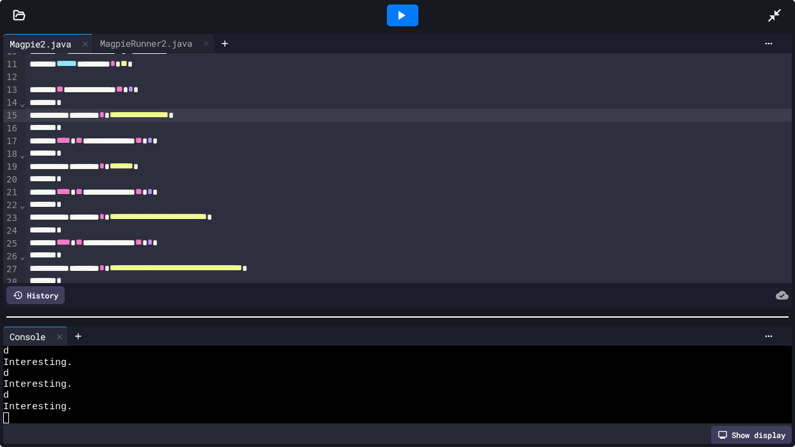
click at [401, 22] on icon at bounding box center [400, 15] width 15 height 15
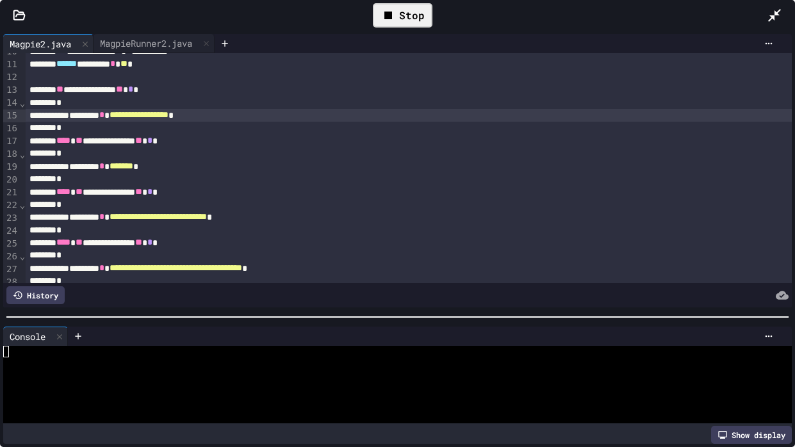
click at [186, 338] on div at bounding box center [392, 363] width 779 height 11
click at [413, 12] on div "Stop" at bounding box center [403, 15] width 60 height 24
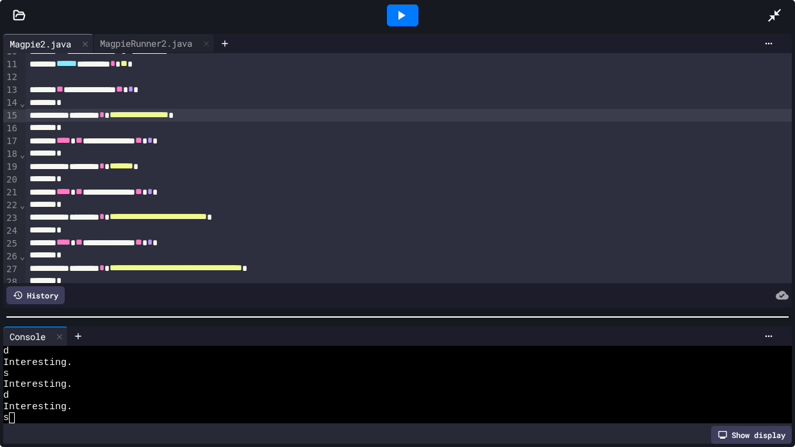
click at [28, 10] on div at bounding box center [19, 15] width 38 height 13
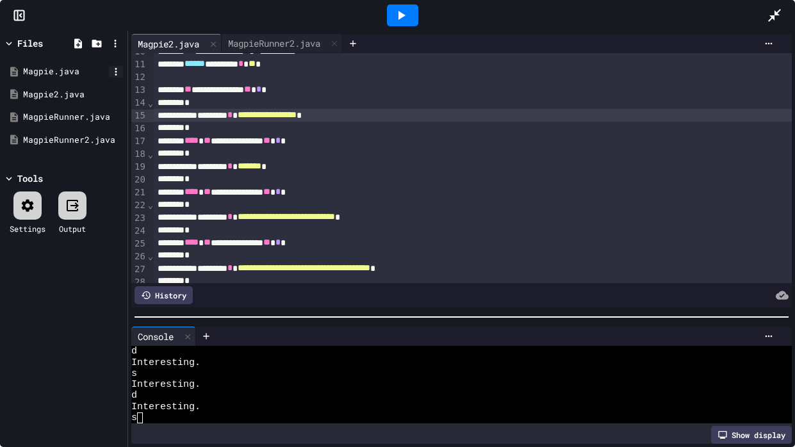
click at [117, 70] on icon at bounding box center [116, 72] width 12 height 12
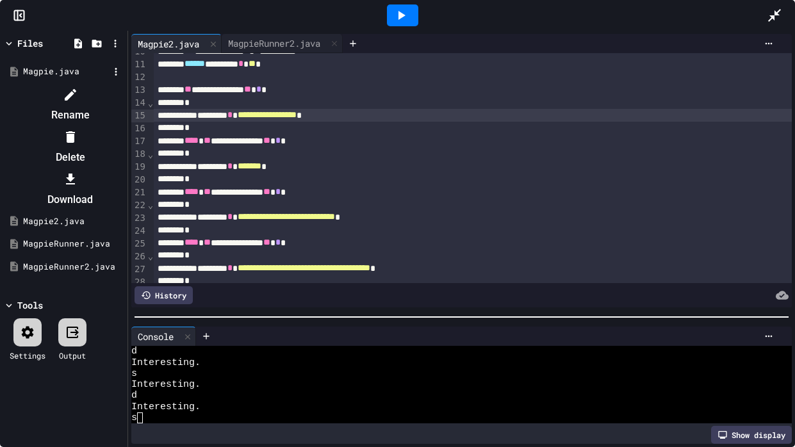
click at [70, 85] on div at bounding box center [63, 85] width 121 height 0
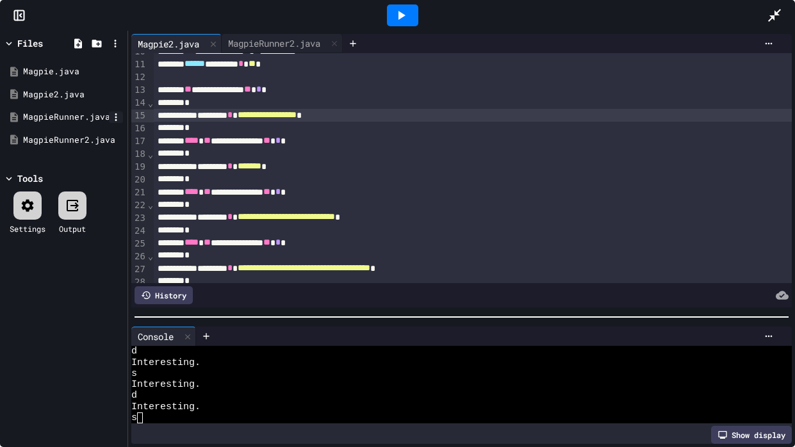
click at [122, 117] on div at bounding box center [116, 117] width 14 height 12
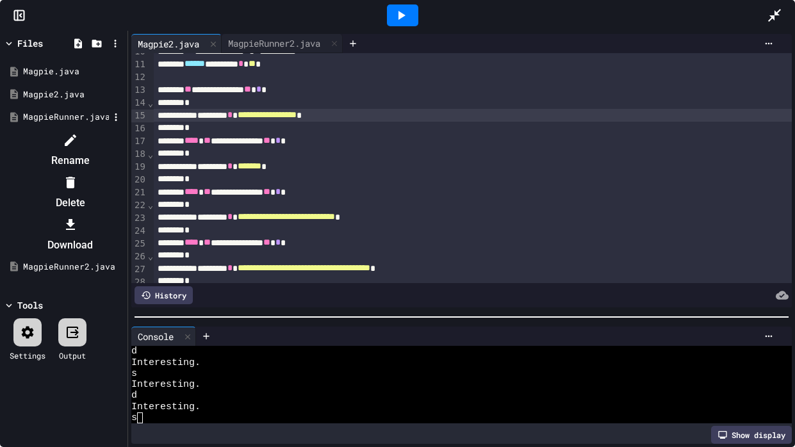
click at [124, 172] on div at bounding box center [70, 182] width 108 height 21
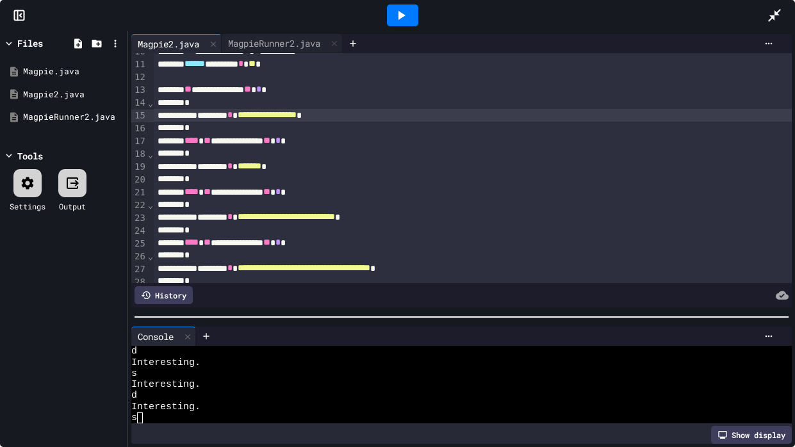
click at [403, 14] on icon at bounding box center [402, 15] width 7 height 9
click at [275, 42] on div "MagpieRunner2.java" at bounding box center [274, 43] width 105 height 13
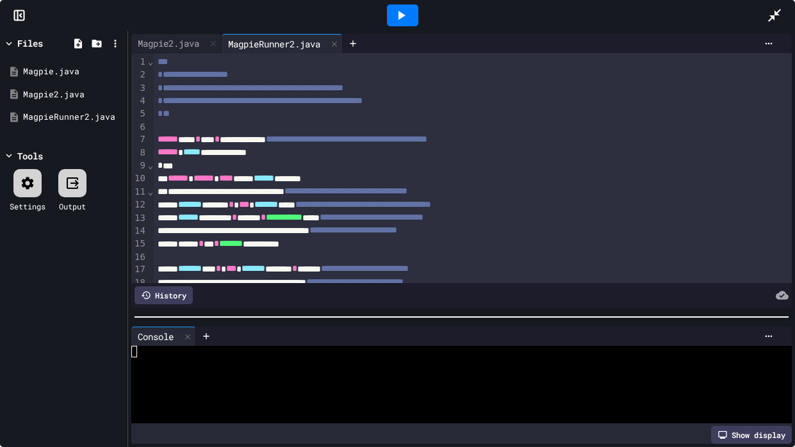
click at [406, 11] on icon at bounding box center [400, 15] width 15 height 15
click at [111, 119] on icon at bounding box center [116, 117] width 12 height 12
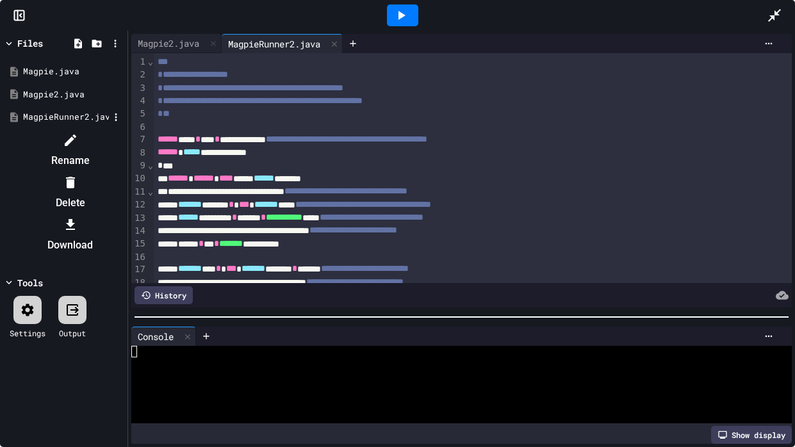
click at [113, 130] on div at bounding box center [63, 130] width 121 height 0
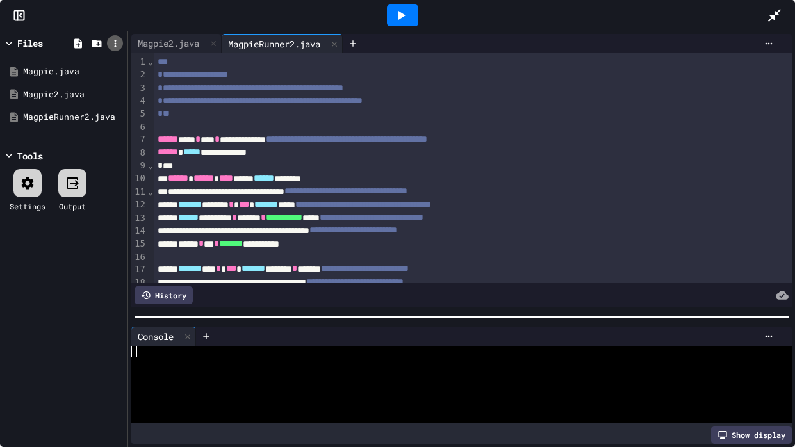
click at [110, 44] on icon at bounding box center [116, 44] width 12 height 12
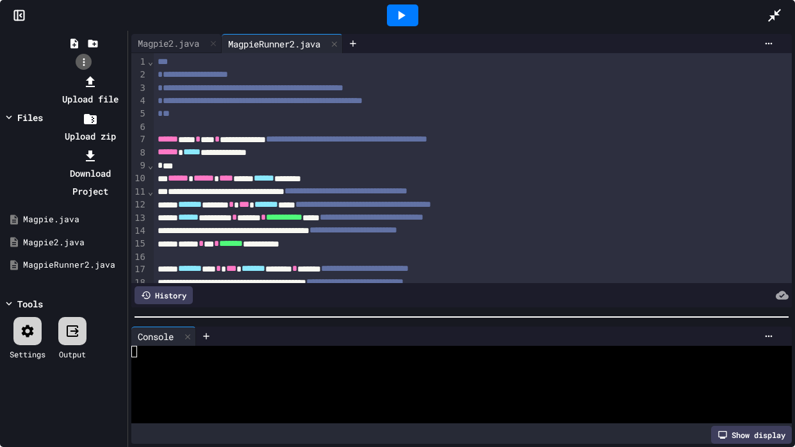
click at [110, 72] on div at bounding box center [83, 72] width 81 height 0
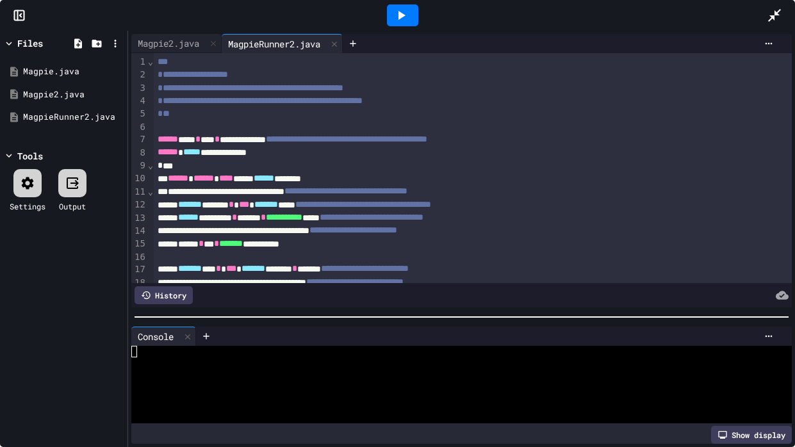
click at [87, 174] on div at bounding box center [72, 183] width 28 height 28
click at [76, 177] on icon at bounding box center [73, 183] width 12 height 12
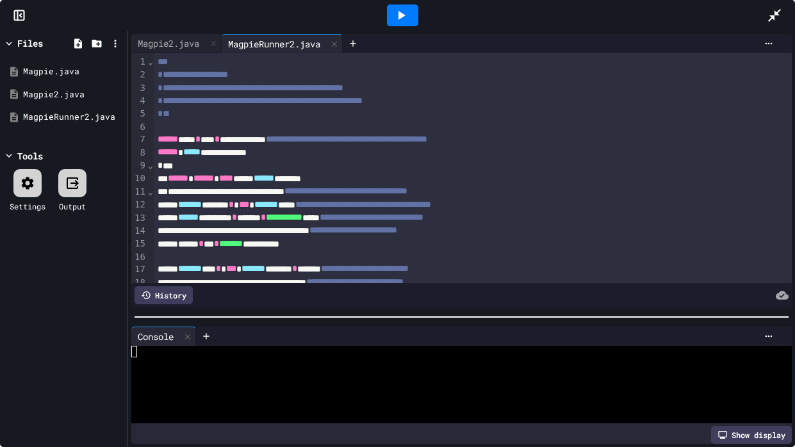
click at [27, 185] on icon at bounding box center [28, 183] width 12 height 12
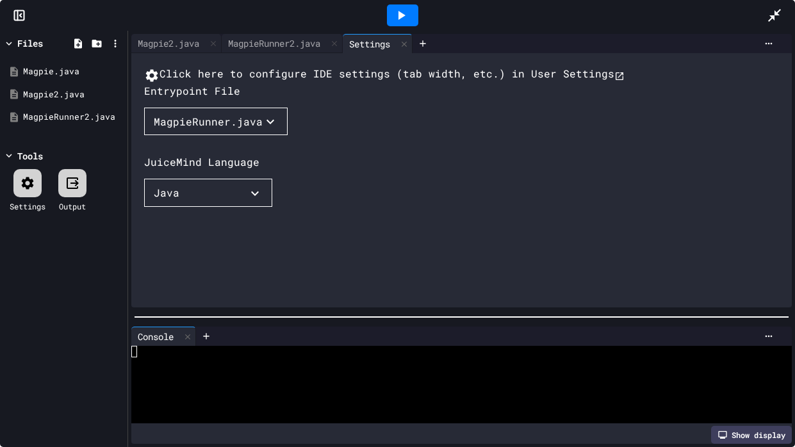
click at [327, 148] on div "Click here to configure IDE settings (tab width, etc.) in User Settings Entrypo…" at bounding box center [474, 210] width 661 height 288
click at [188, 129] on div "MagpieRunner.java" at bounding box center [208, 121] width 109 height 15
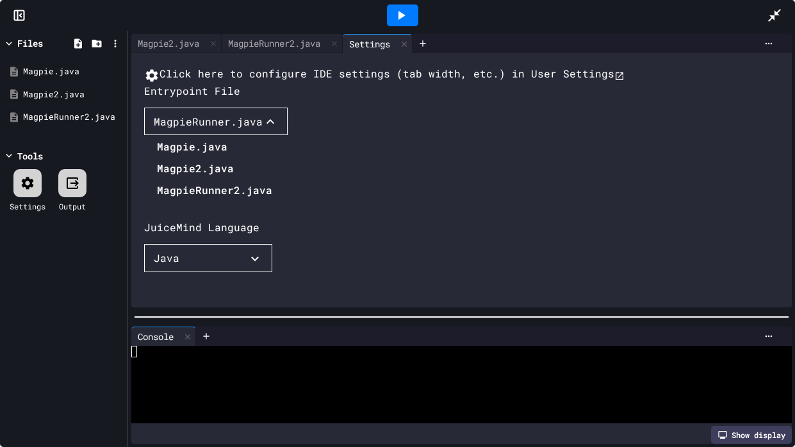
click at [179, 201] on li "MagpieRunner2.java" at bounding box center [214, 190] width 115 height 21
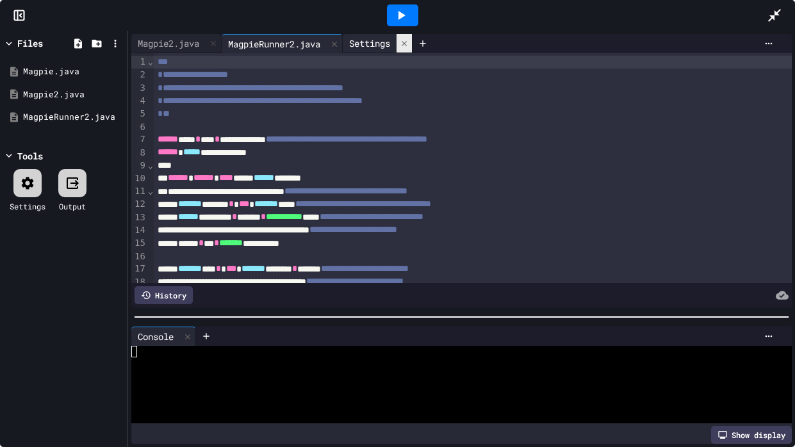
click at [407, 44] on icon at bounding box center [404, 42] width 5 height 5
click at [399, 17] on icon at bounding box center [402, 15] width 7 height 9
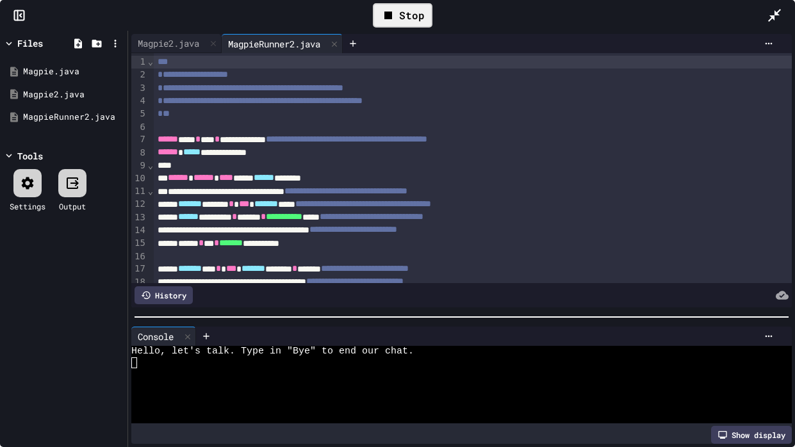
click at [275, 338] on div at bounding box center [454, 395] width 646 height 11
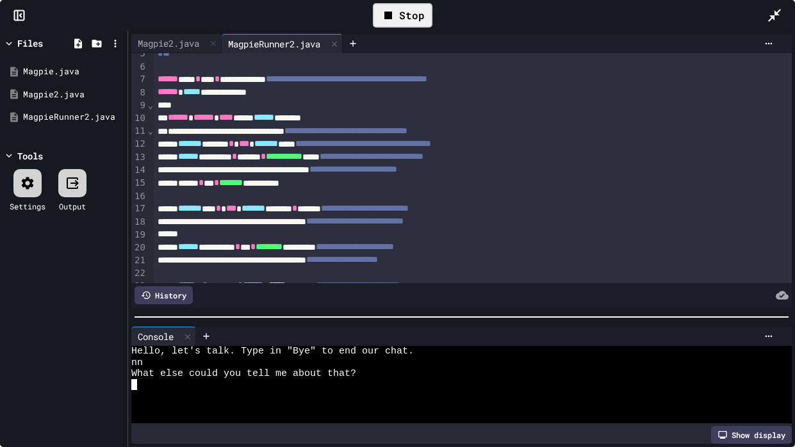
scroll to position [63, 0]
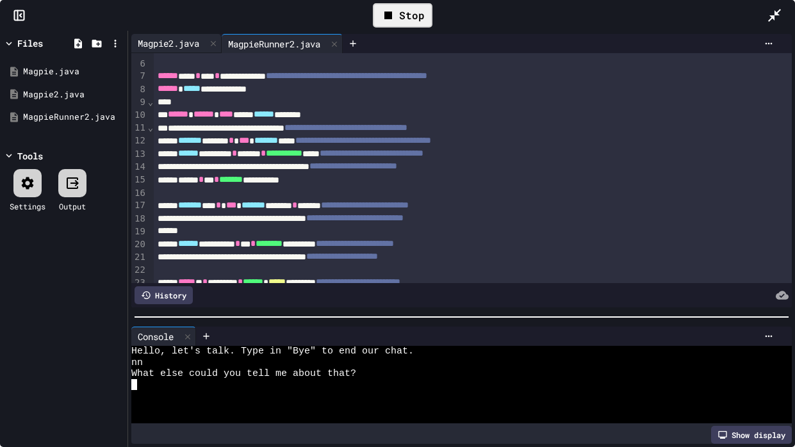
click at [183, 46] on div "Magpie2.java" at bounding box center [168, 43] width 74 height 13
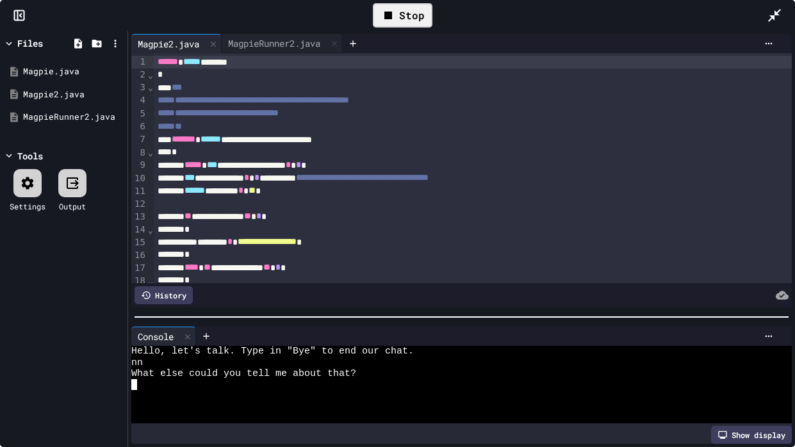
click at [322, 183] on div "**********" at bounding box center [473, 178] width 638 height 13
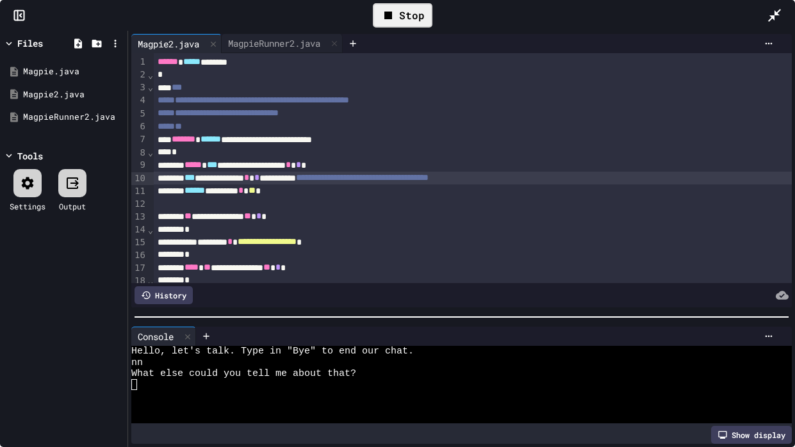
click at [313, 184] on div "**********" at bounding box center [473, 178] width 638 height 13
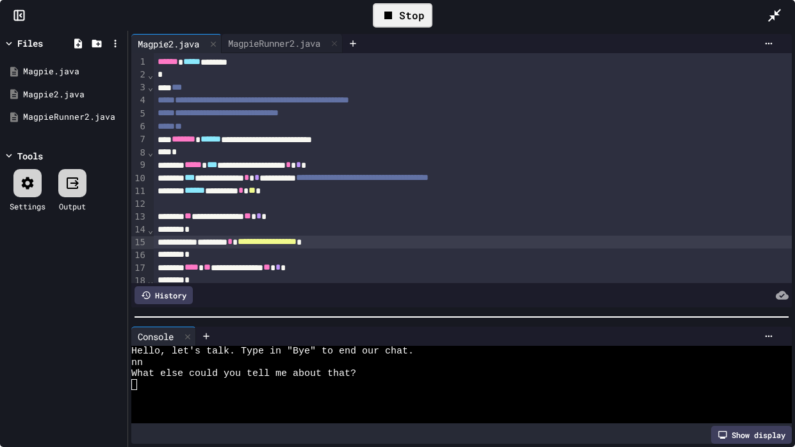
click at [297, 246] on span "**********" at bounding box center [267, 241] width 59 height 9
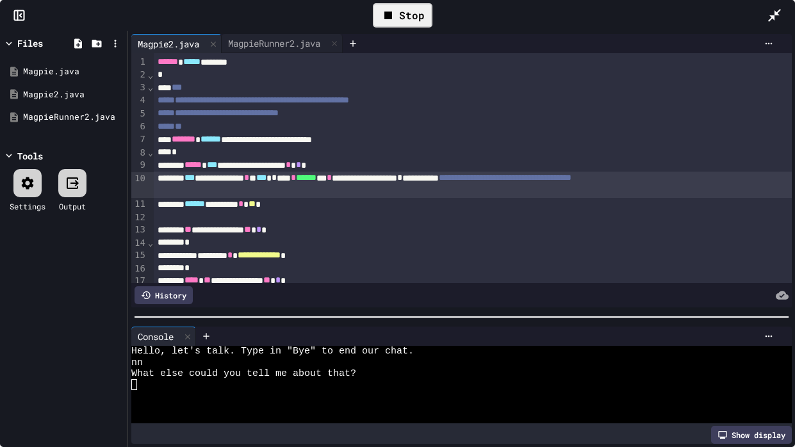
click at [411, 14] on div "Stop" at bounding box center [403, 15] width 60 height 24
click at [411, 7] on div at bounding box center [402, 15] width 31 height 22
click at [308, 338] on div at bounding box center [454, 384] width 646 height 11
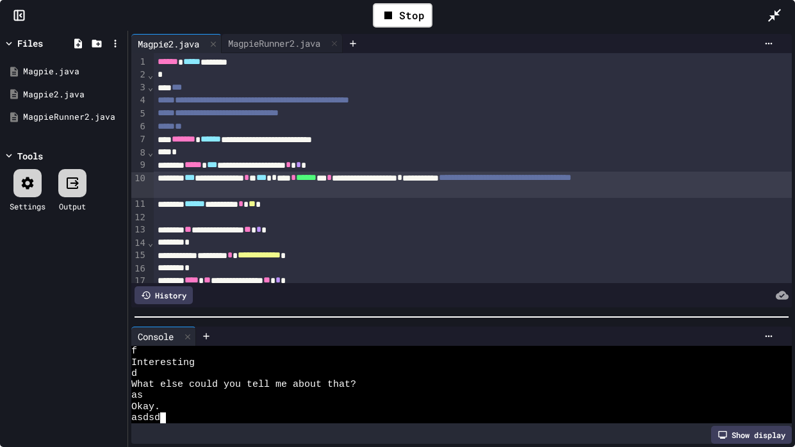
scroll to position [55, 0]
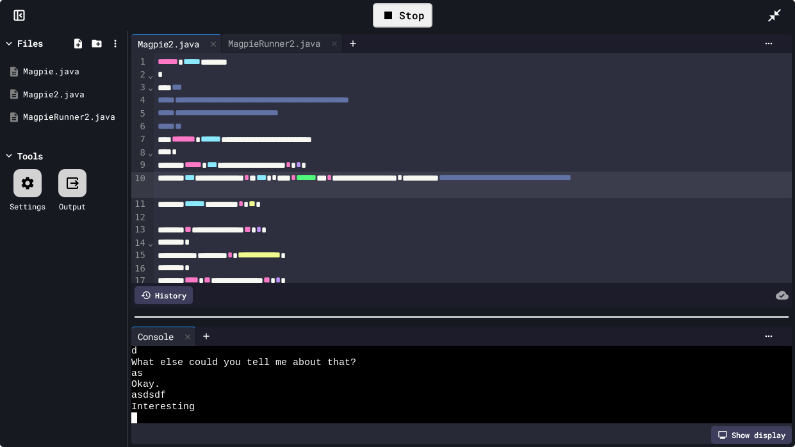
click at [415, 14] on div "Stop" at bounding box center [403, 15] width 60 height 24
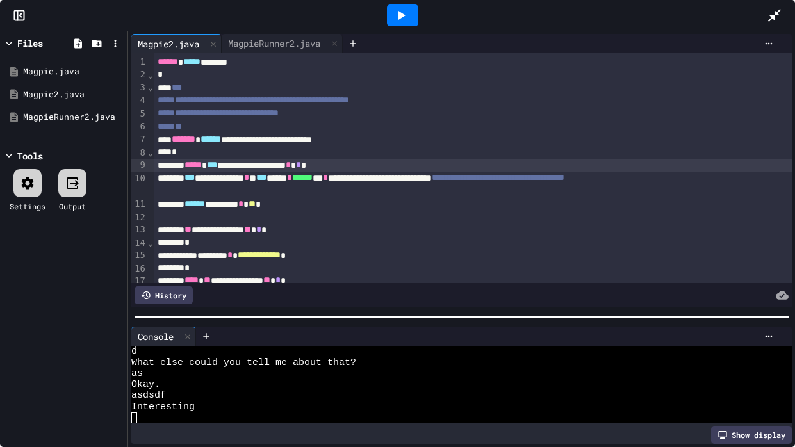
click at [350, 163] on div "**********" at bounding box center [473, 165] width 638 height 13
click at [322, 186] on div "**********" at bounding box center [473, 185] width 638 height 26
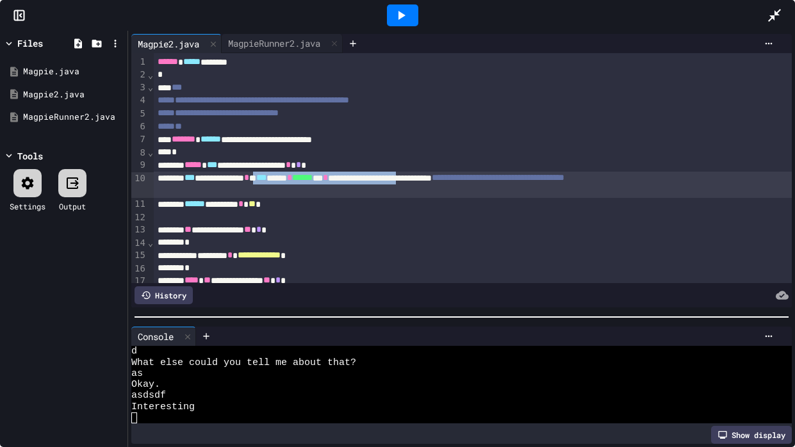
drag, startPoint x: 309, startPoint y: 179, endPoint x: 533, endPoint y: 180, distance: 223.6
click at [533, 180] on div "**********" at bounding box center [473, 185] width 638 height 26
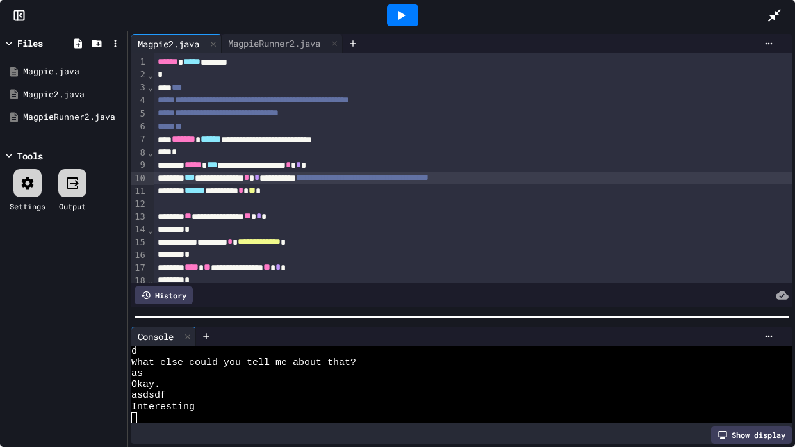
click at [406, 11] on icon at bounding box center [400, 15] width 15 height 15
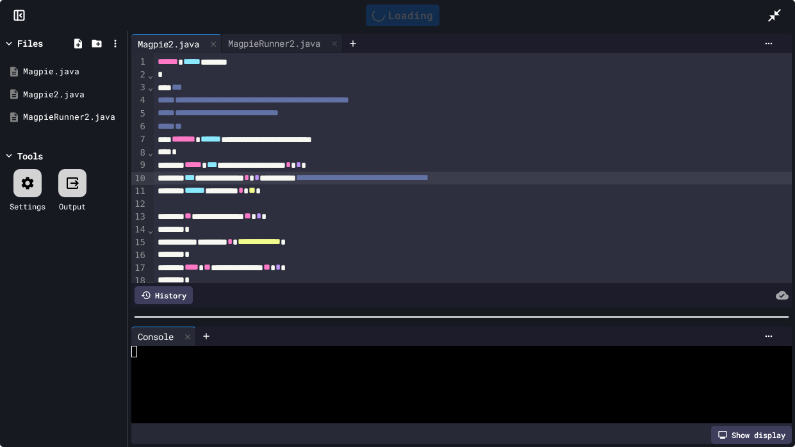
scroll to position [0, 0]
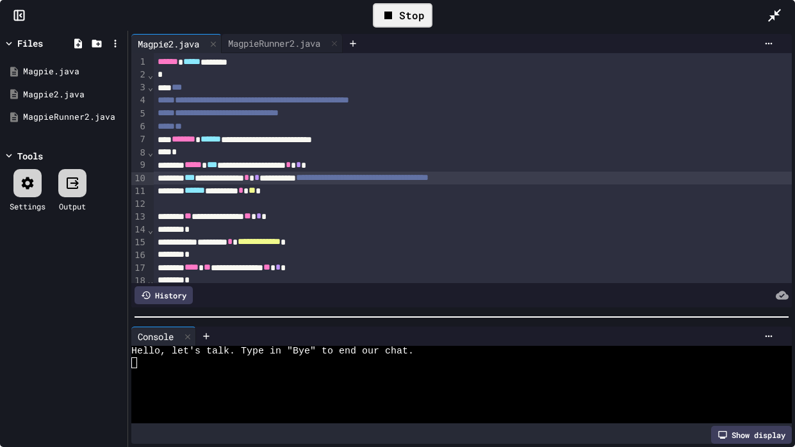
click at [372, 338] on div at bounding box center [454, 384] width 646 height 11
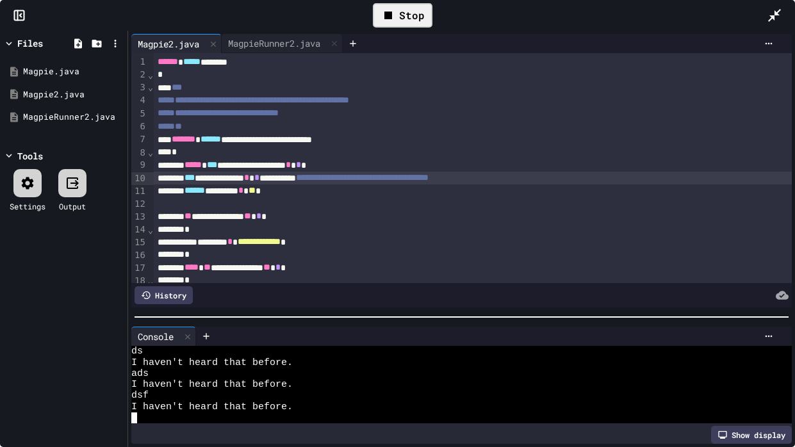
scroll to position [11, 0]
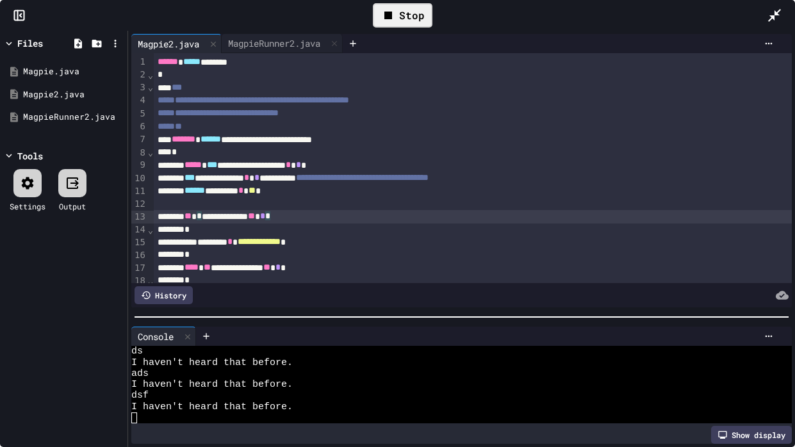
click at [418, 214] on div "**********" at bounding box center [473, 216] width 638 height 13
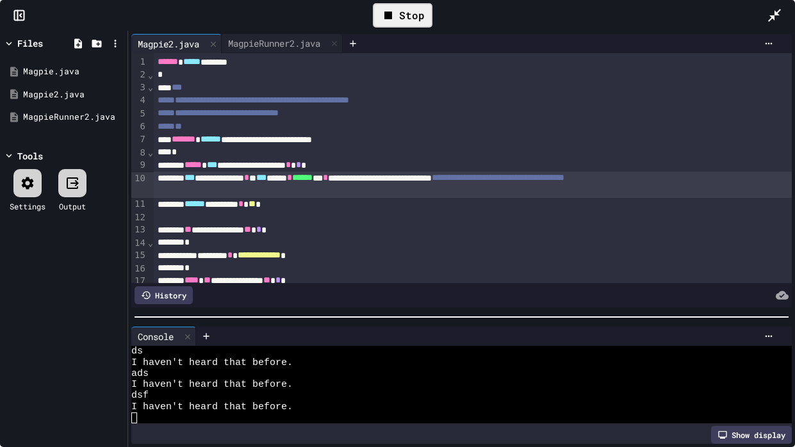
click at [415, 13] on div "Stop" at bounding box center [403, 15] width 60 height 24
click at [415, 13] on div at bounding box center [402, 15] width 31 height 22
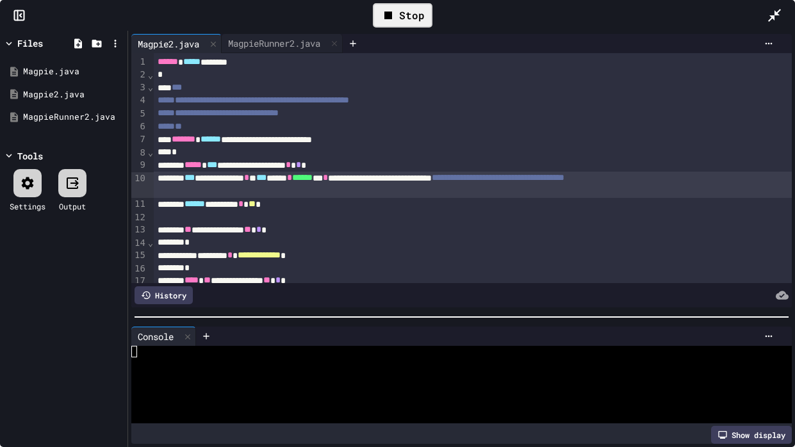
scroll to position [0, 0]
click at [394, 338] on div at bounding box center [454, 373] width 646 height 11
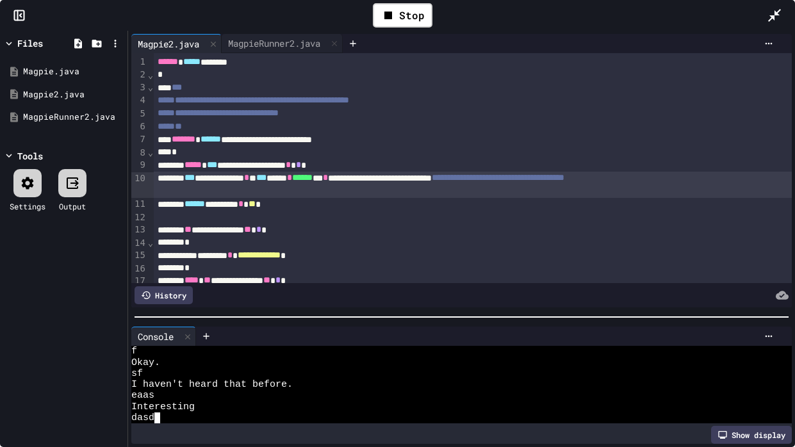
click at [440, 8] on div "Stop" at bounding box center [402, 15] width 729 height 37
click at [408, 15] on div "Stop" at bounding box center [403, 15] width 60 height 24
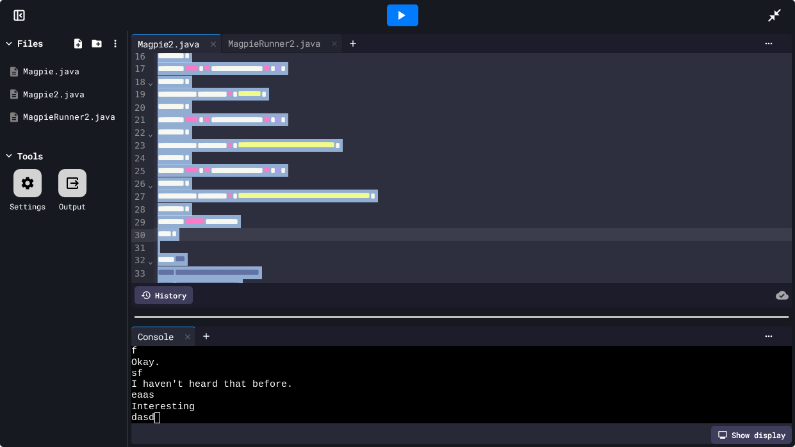
scroll to position [236, 0]
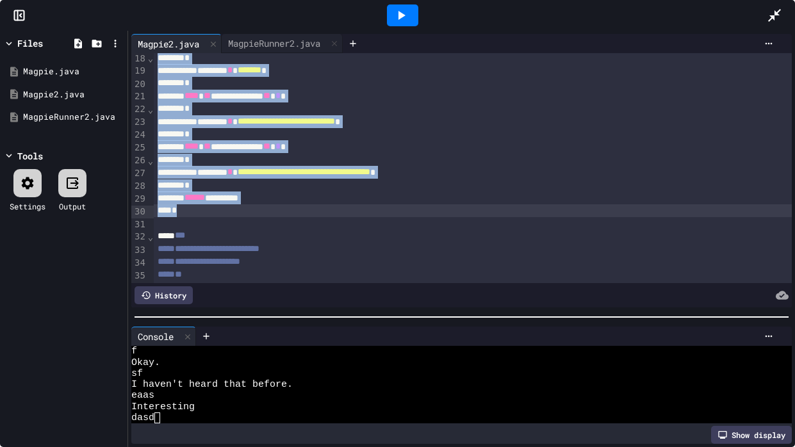
drag, startPoint x: 179, startPoint y: 139, endPoint x: 279, endPoint y: 218, distance: 127.3
click at [279, 218] on div "**********" at bounding box center [473, 166] width 638 height 698
copy div "**********"
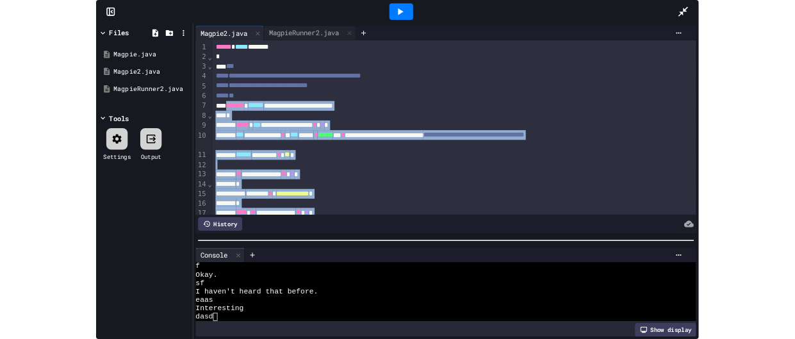
scroll to position [0, 0]
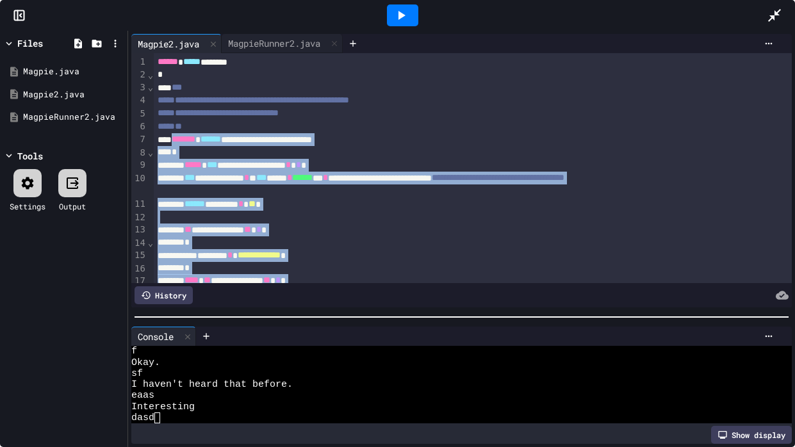
click at [777, 10] on icon at bounding box center [774, 15] width 15 height 15
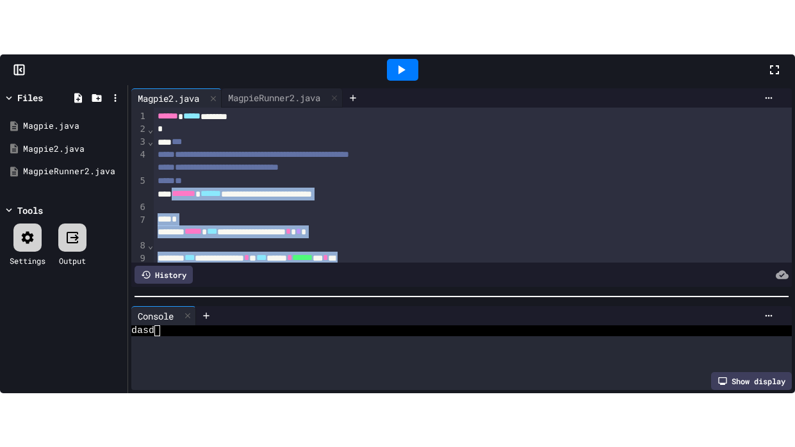
scroll to position [475, 0]
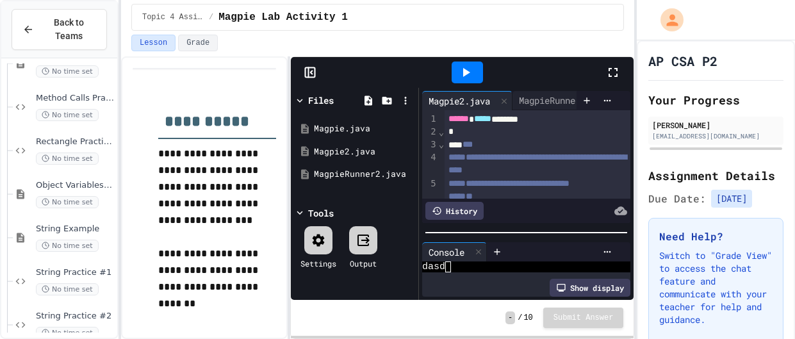
click at [617, 66] on icon at bounding box center [613, 72] width 15 height 15
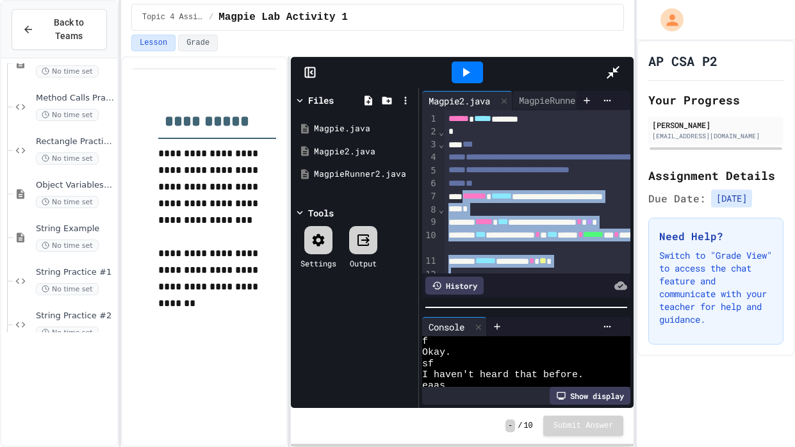
scroll to position [365, 0]
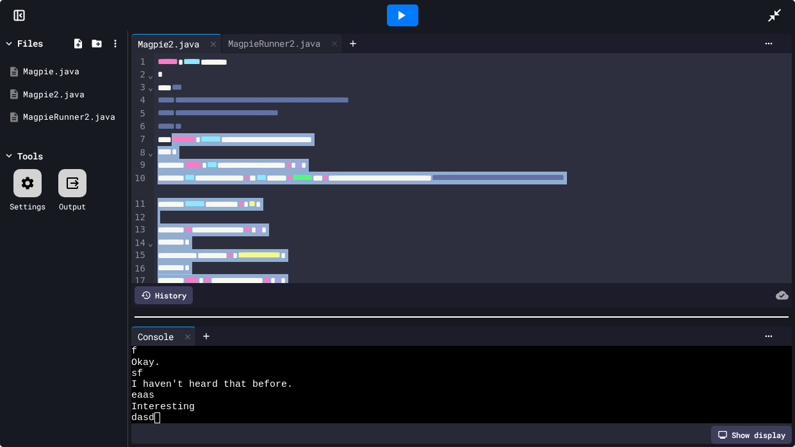
click at [433, 172] on div "**********" at bounding box center [473, 185] width 638 height 26
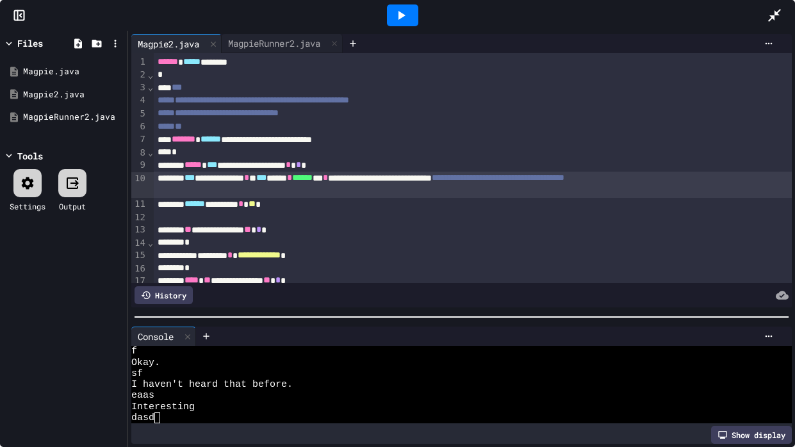
click at [433, 165] on div "**********" at bounding box center [473, 165] width 638 height 13
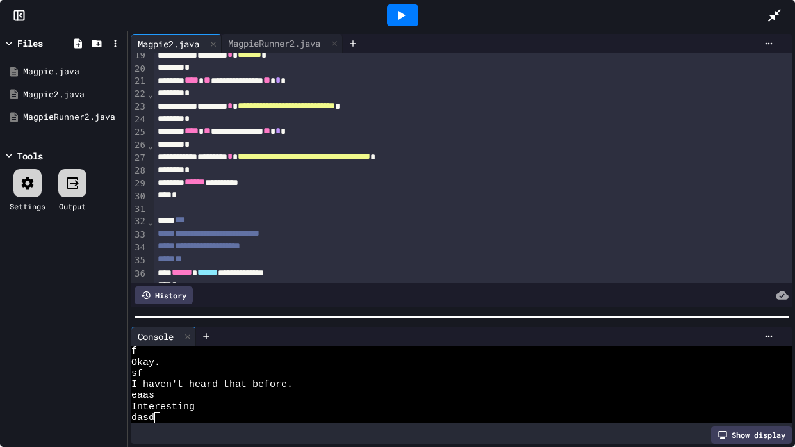
scroll to position [253, 0]
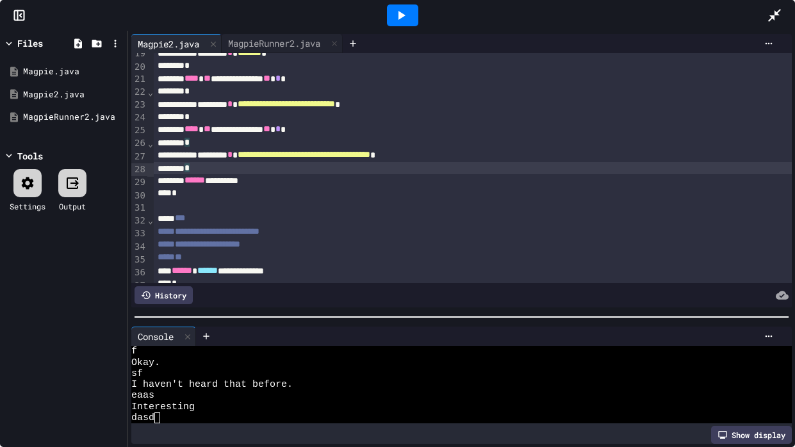
click at [319, 170] on div "*" at bounding box center [473, 168] width 638 height 13
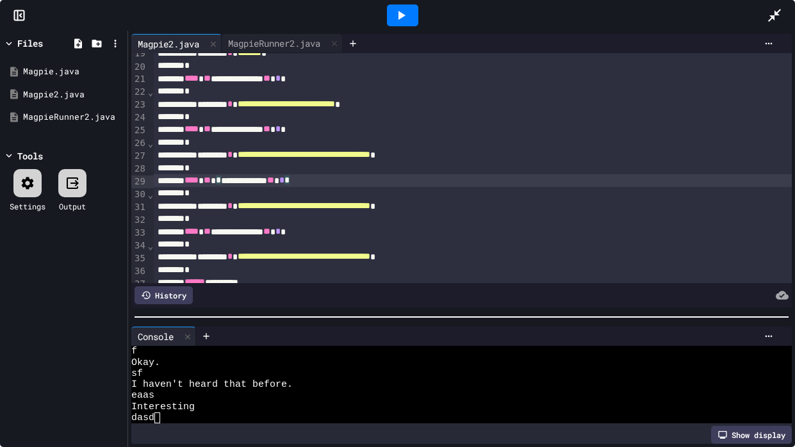
click at [284, 185] on span "*" at bounding box center [281, 180] width 5 height 9
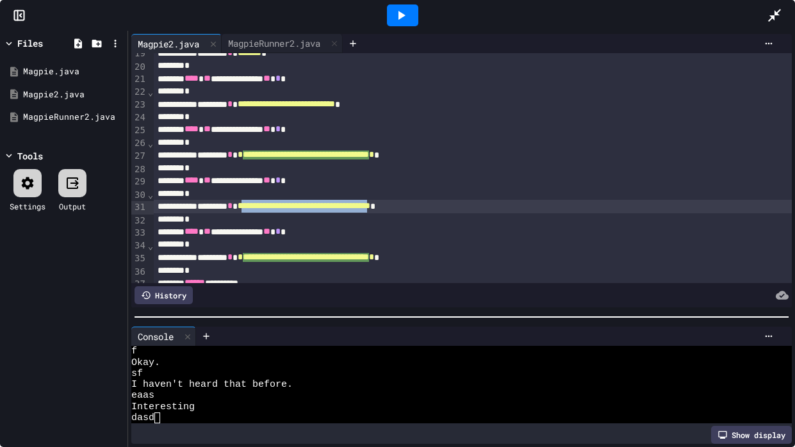
drag, startPoint x: 497, startPoint y: 206, endPoint x: 288, endPoint y: 210, distance: 209.6
click at [288, 210] on span "**********" at bounding box center [304, 205] width 133 height 9
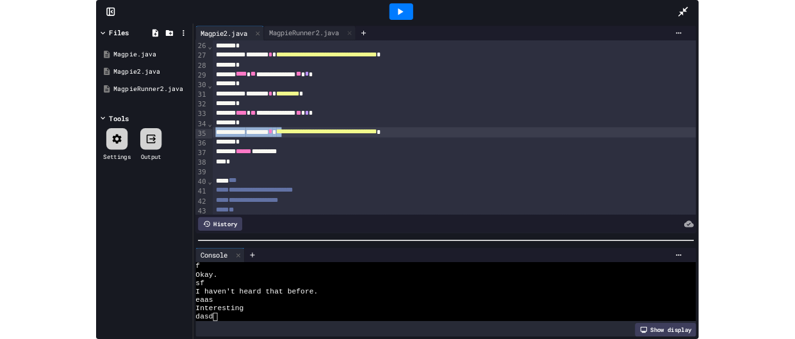
scroll to position [336, 0]
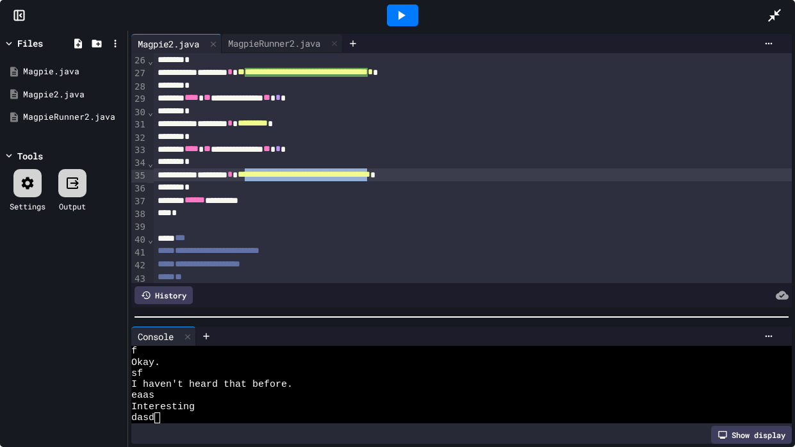
drag, startPoint x: 290, startPoint y: 174, endPoint x: 498, endPoint y: 181, distance: 208.3
click at [498, 181] on div "**********" at bounding box center [473, 175] width 638 height 13
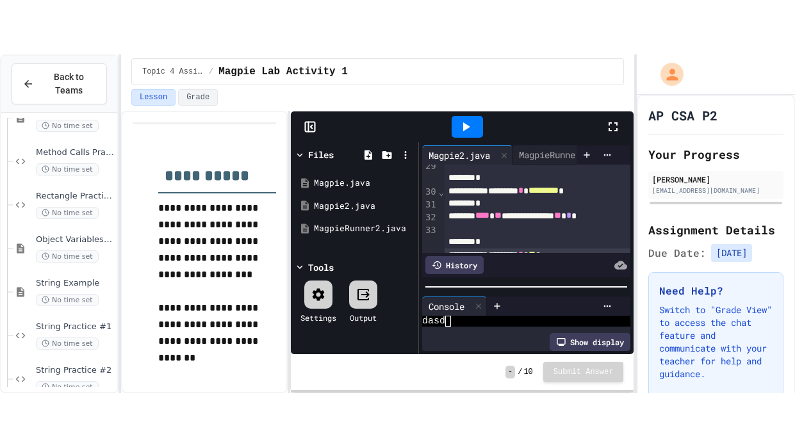
scroll to position [571, 0]
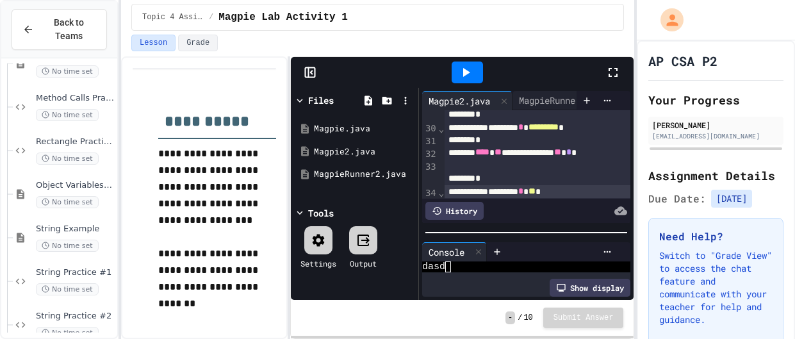
click at [614, 71] on icon at bounding box center [613, 72] width 15 height 15
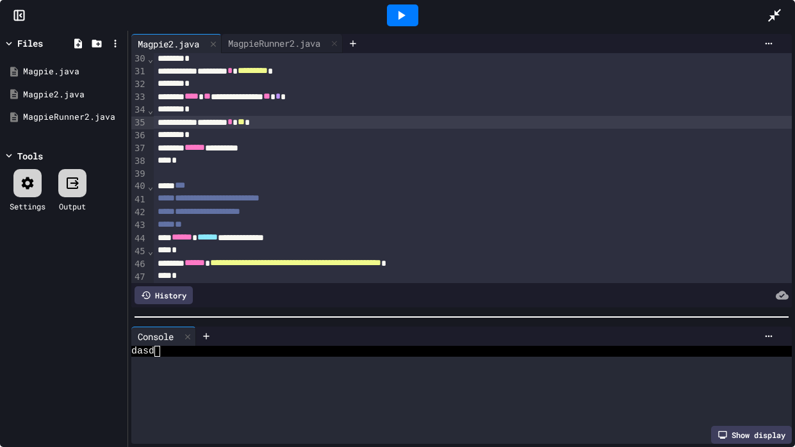
scroll to position [365, 0]
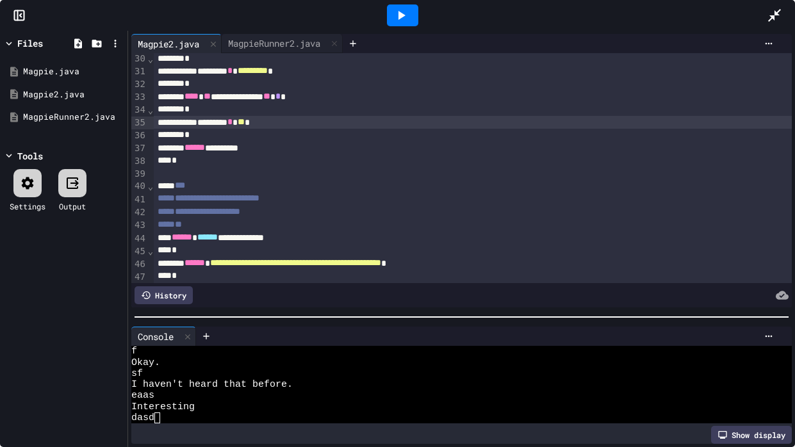
click at [329, 131] on div "*" at bounding box center [473, 135] width 638 height 13
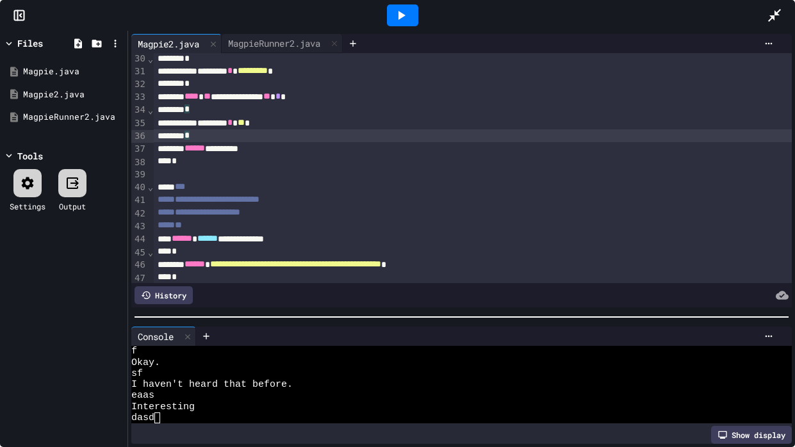
click at [322, 122] on div "******** * ** *" at bounding box center [473, 123] width 638 height 13
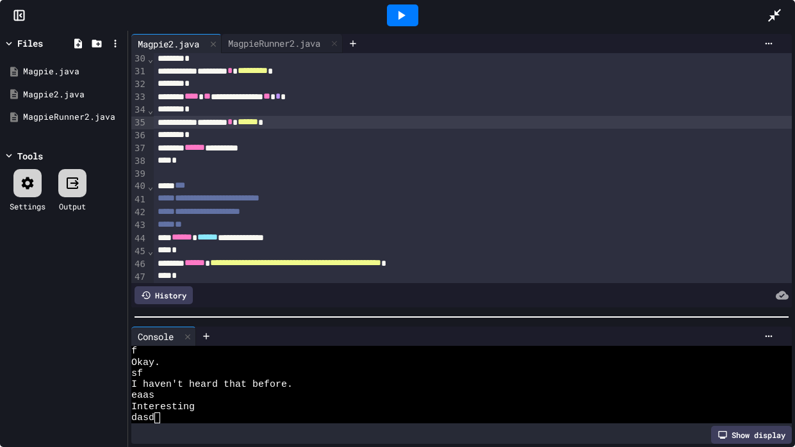
click at [404, 15] on icon at bounding box center [402, 15] width 7 height 9
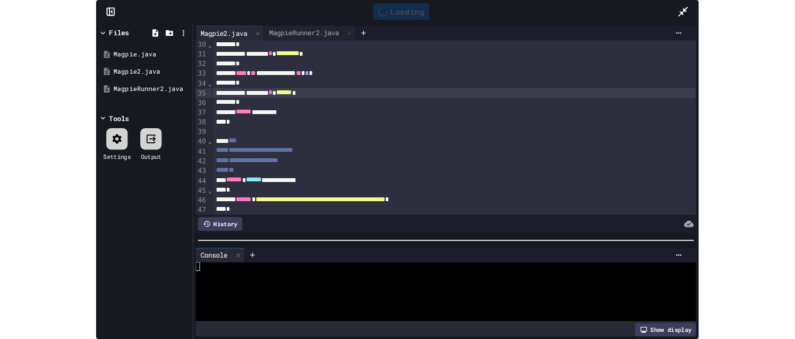
scroll to position [0, 0]
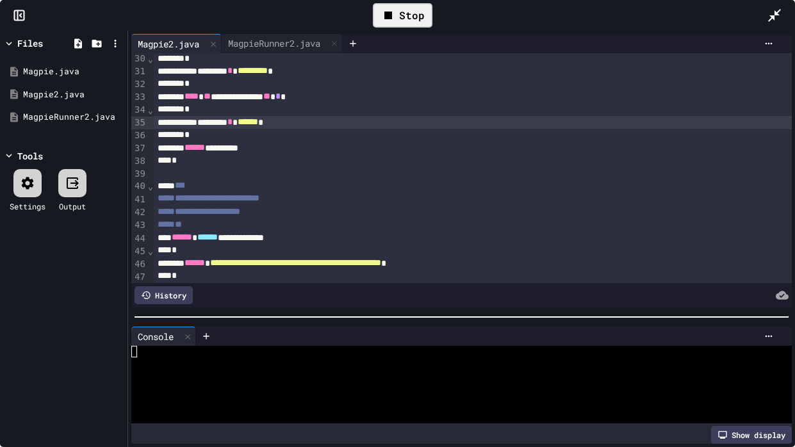
click at [781, 12] on icon at bounding box center [774, 15] width 15 height 15
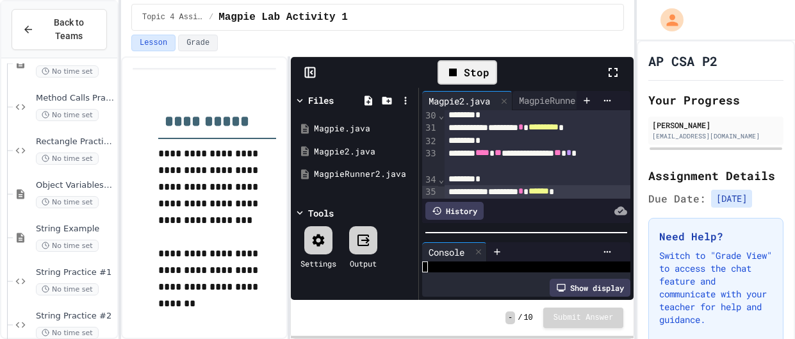
scroll to position [22, 0]
click at [559, 125] on span "*********" at bounding box center [544, 126] width 30 height 9
click at [490, 152] on span "****" at bounding box center [482, 152] width 14 height 9
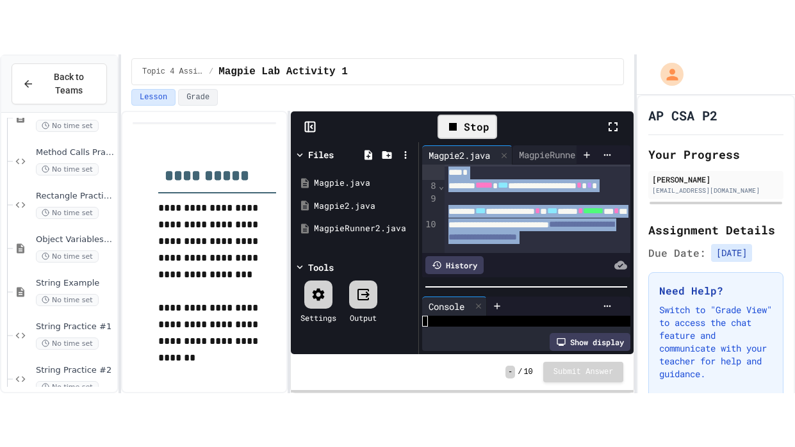
scroll to position [103, 0]
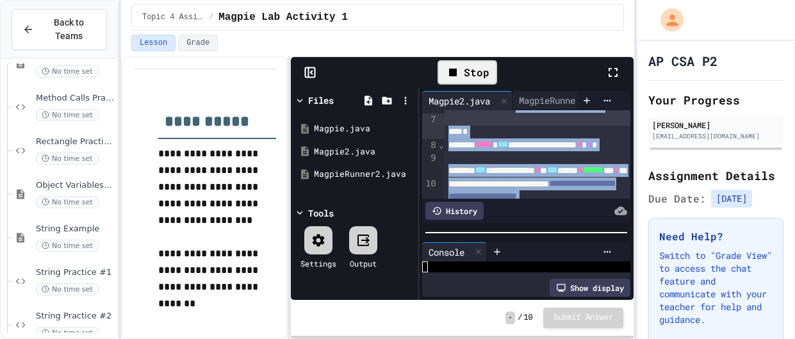
click at [621, 69] on icon at bounding box center [613, 72] width 15 height 15
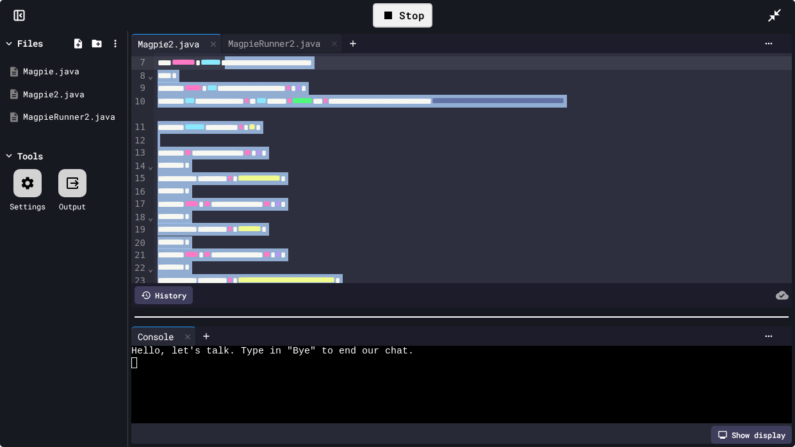
scroll to position [572, 0]
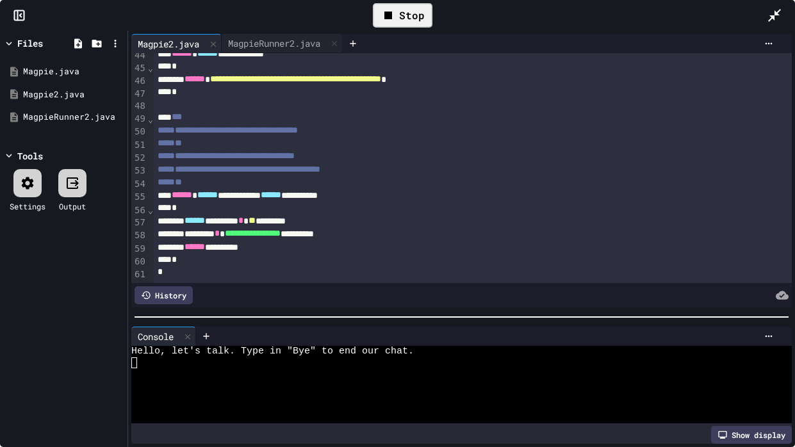
click at [614, 147] on div "*" at bounding box center [473, 143] width 638 height 13
click at [361, 260] on div "*" at bounding box center [473, 260] width 638 height 13
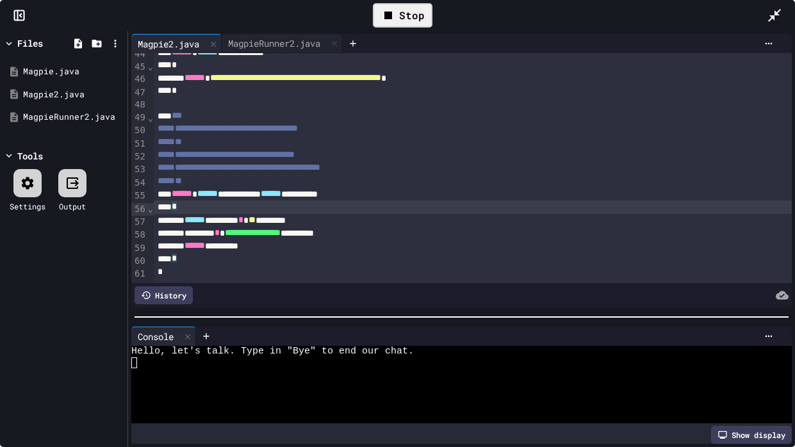
click at [400, 213] on div "*" at bounding box center [473, 207] width 638 height 13
click at [404, 222] on div "****** ******** * ** *" at bounding box center [473, 220] width 638 height 13
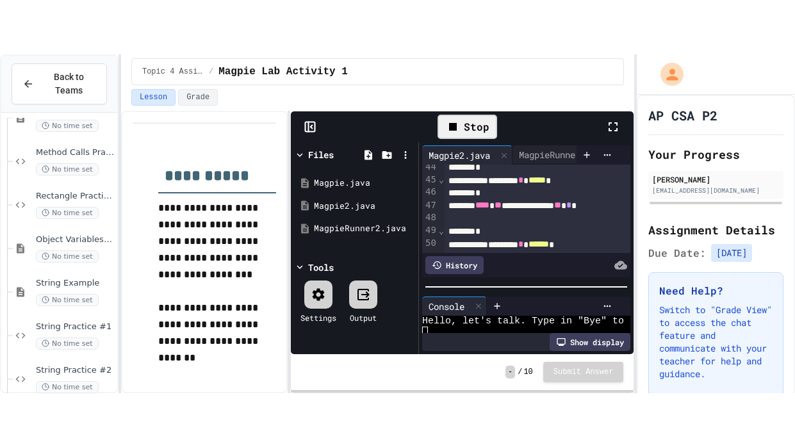
scroll to position [22, 0]
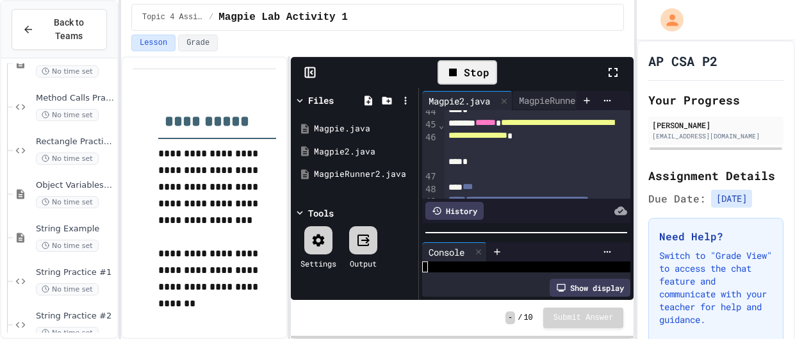
click at [613, 83] on div at bounding box center [620, 72] width 28 height 37
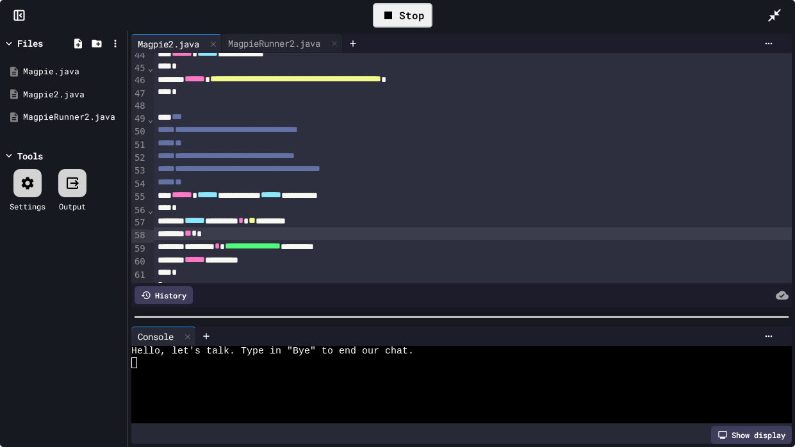
scroll to position [0, 0]
click at [482, 231] on div "** * *" at bounding box center [473, 233] width 638 height 13
copy div "********* * ******* * ****** * ** *"
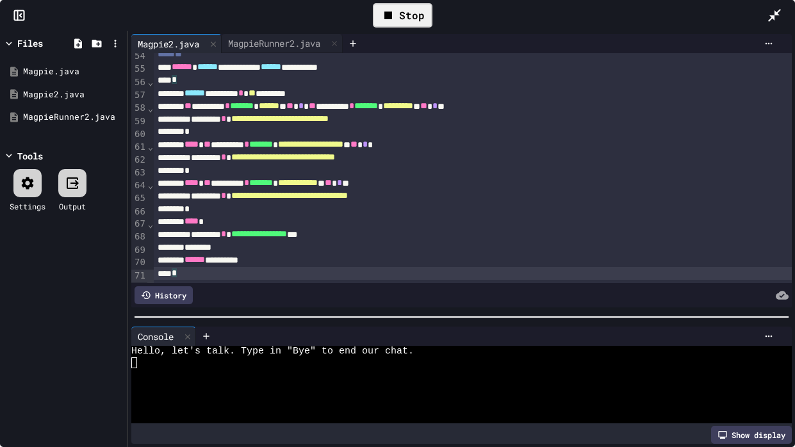
scroll to position [714, 0]
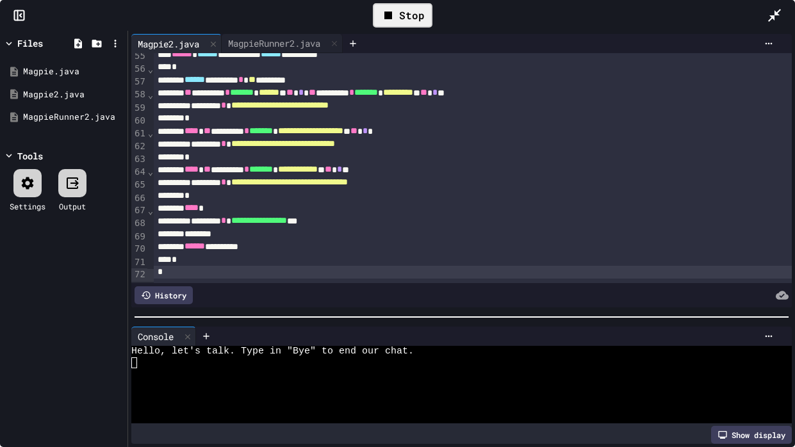
click at [426, 8] on div "Stop" at bounding box center [403, 15] width 60 height 24
click at [409, 12] on div at bounding box center [402, 15] width 31 height 22
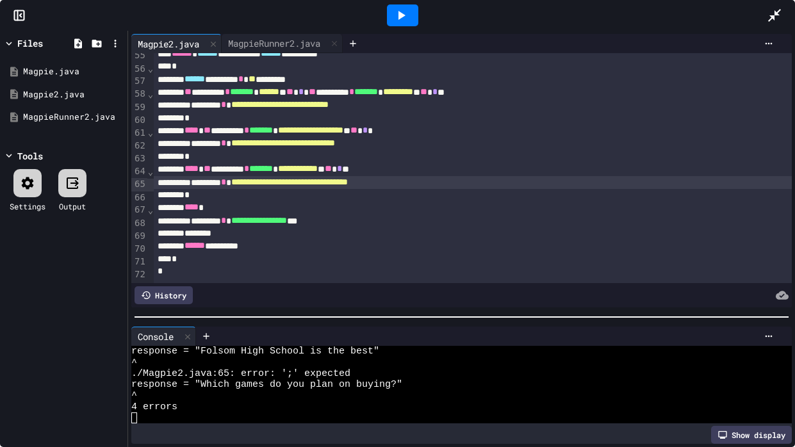
click at [472, 186] on div "**********" at bounding box center [473, 182] width 638 height 13
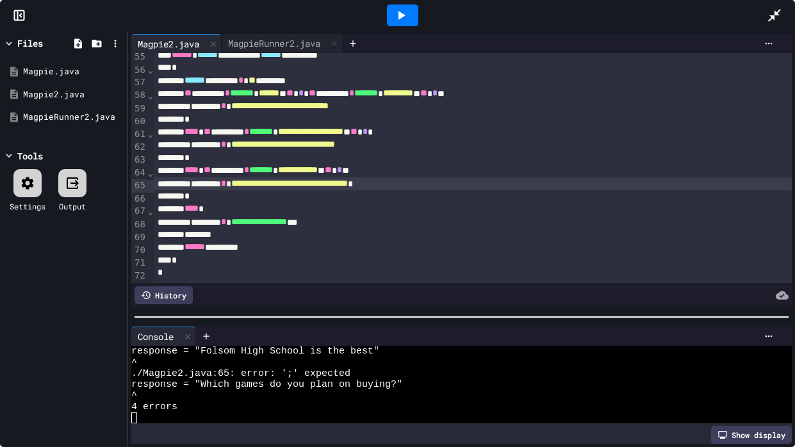
click at [495, 151] on div "**********" at bounding box center [473, 144] width 638 height 13
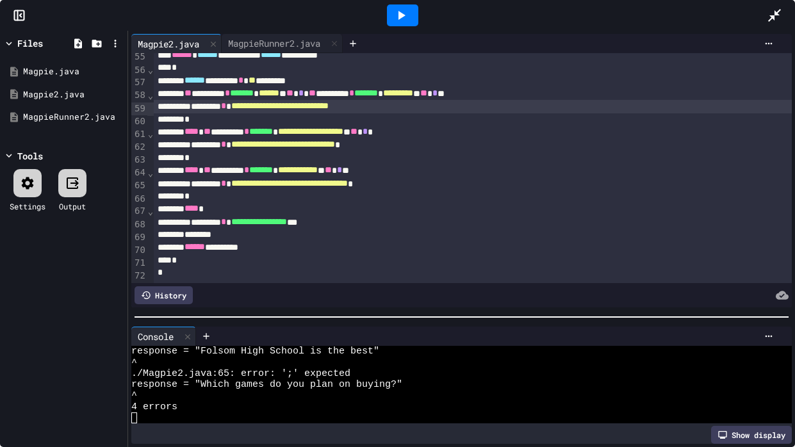
click at [482, 106] on div "**********" at bounding box center [473, 106] width 638 height 13
click at [404, 13] on icon at bounding box center [400, 15] width 15 height 15
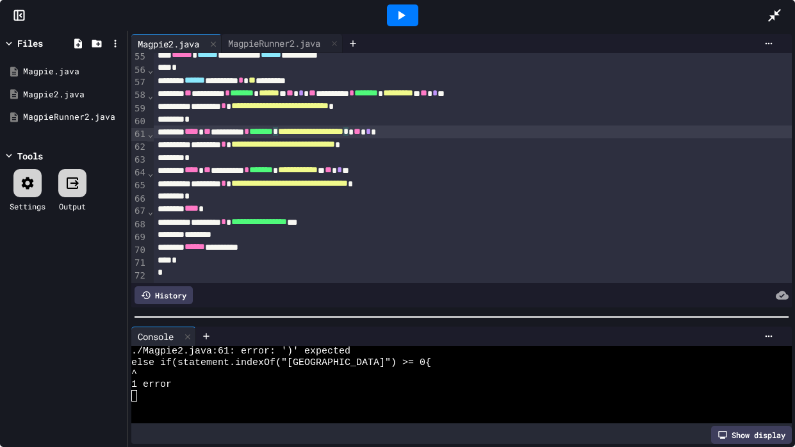
click at [448, 134] on div "**********" at bounding box center [473, 132] width 638 height 13
click at [399, 21] on icon at bounding box center [400, 15] width 15 height 15
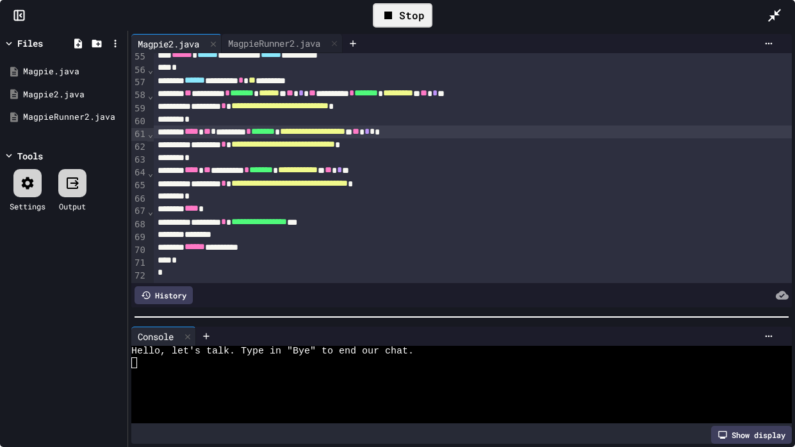
click at [284, 338] on div at bounding box center [454, 384] width 646 height 11
type textarea "*"
click at [279, 97] on span "******" at bounding box center [269, 92] width 21 height 9
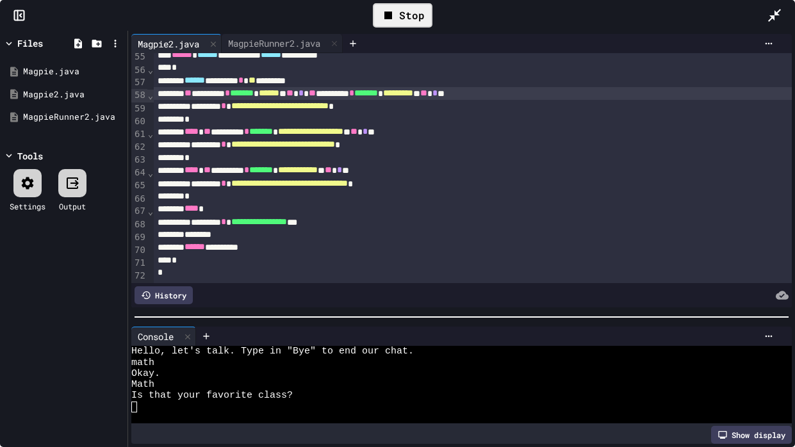
click at [254, 92] on span "*******" at bounding box center [242, 92] width 24 height 9
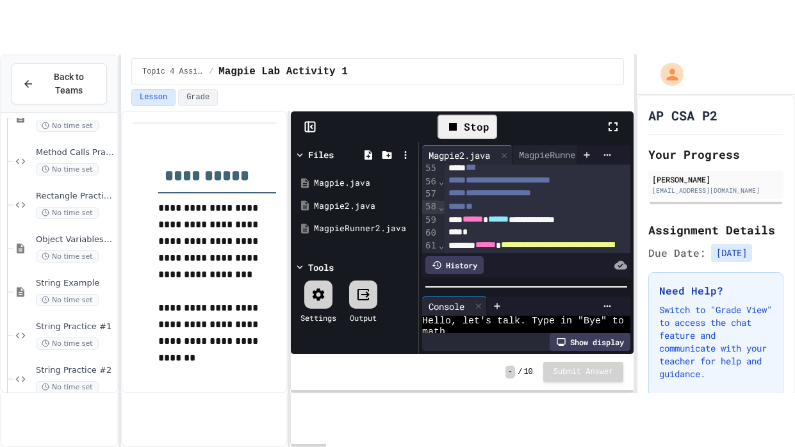
scroll to position [66, 0]
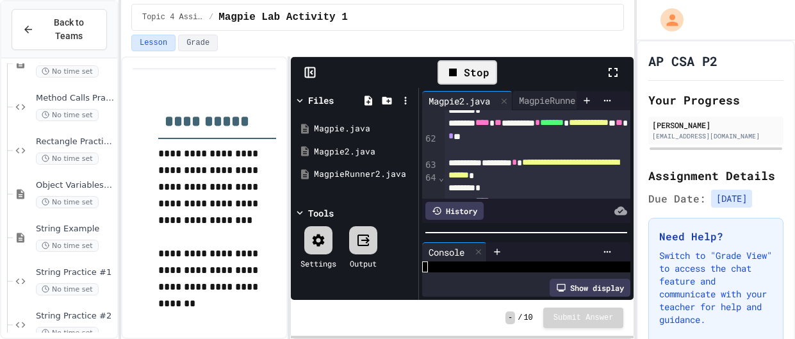
click at [609, 77] on icon at bounding box center [613, 72] width 15 height 15
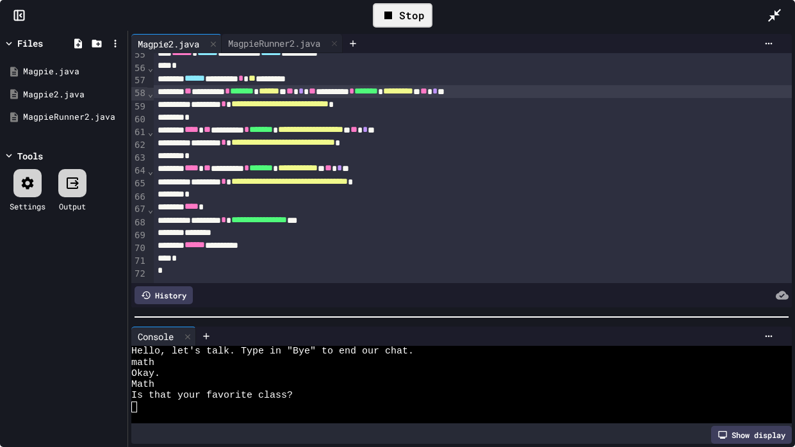
scroll to position [713, 0]
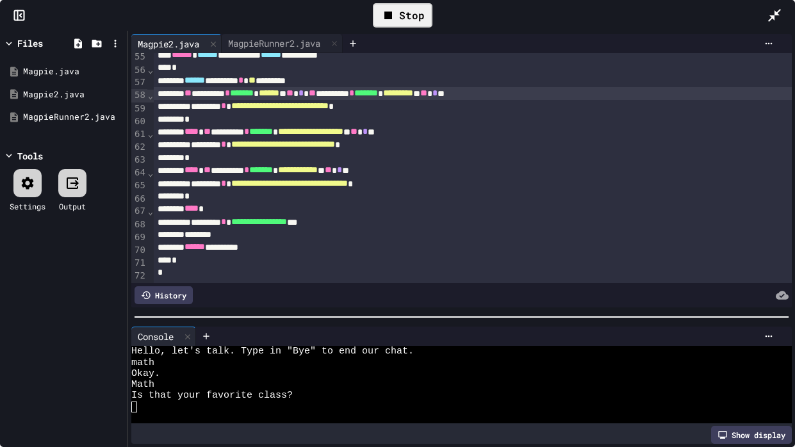
click at [230, 95] on span "*" at bounding box center [227, 92] width 5 height 9
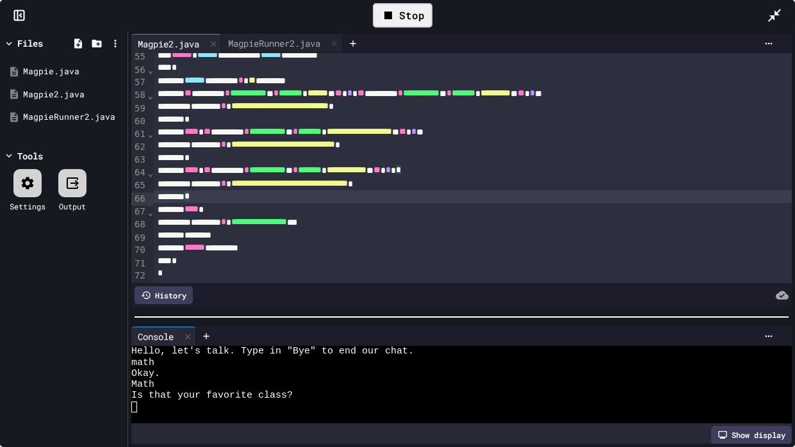
click at [367, 167] on span "**********" at bounding box center [347, 169] width 40 height 9
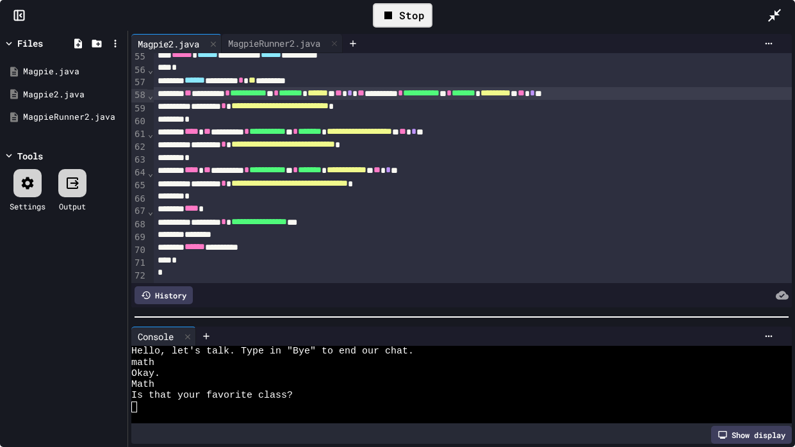
click at [389, 22] on icon at bounding box center [388, 15] width 15 height 15
click at [389, 22] on div at bounding box center [402, 15] width 31 height 22
click at [230, 338] on div at bounding box center [454, 395] width 646 height 11
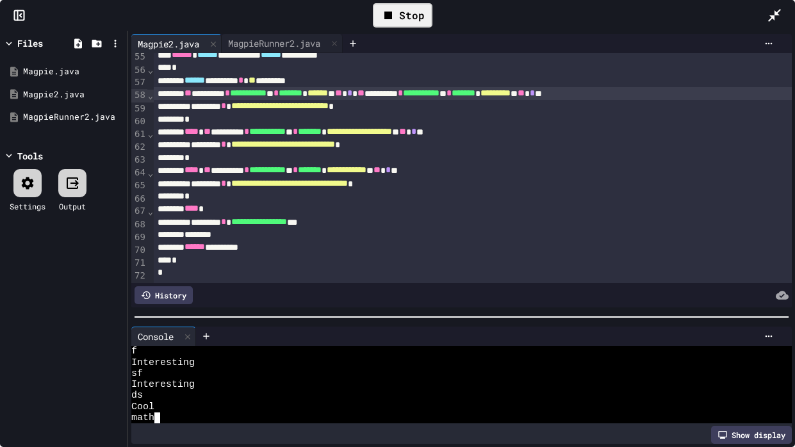
scroll to position [210, 0]
type textarea "*"
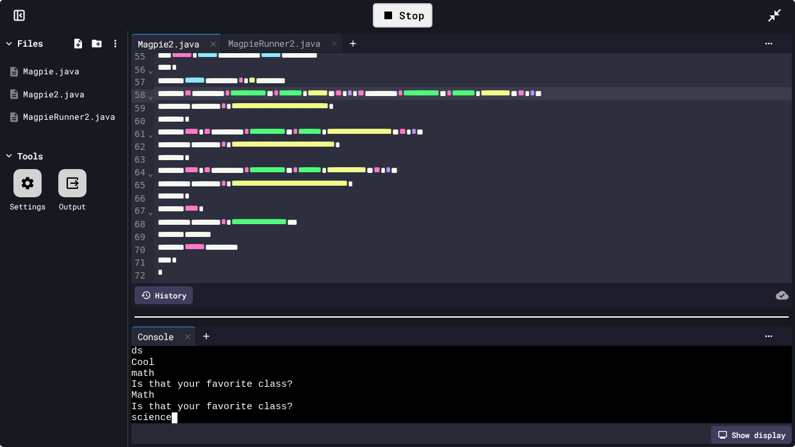
scroll to position [254, 0]
type textarea "*"
type textarea "*********"
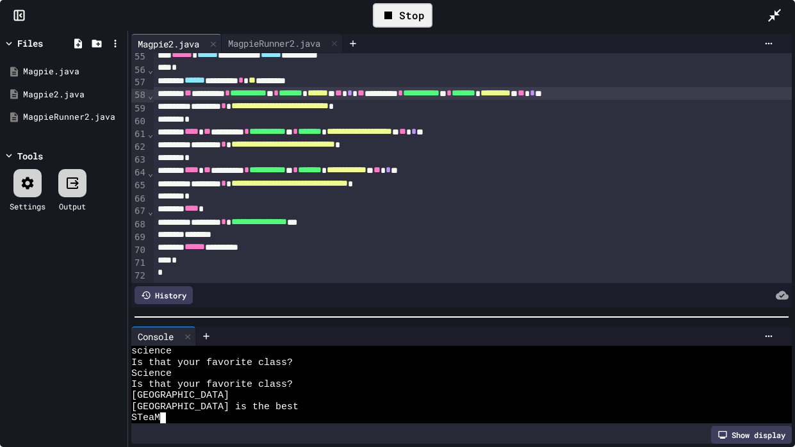
scroll to position [0, 24]
type textarea "*********"
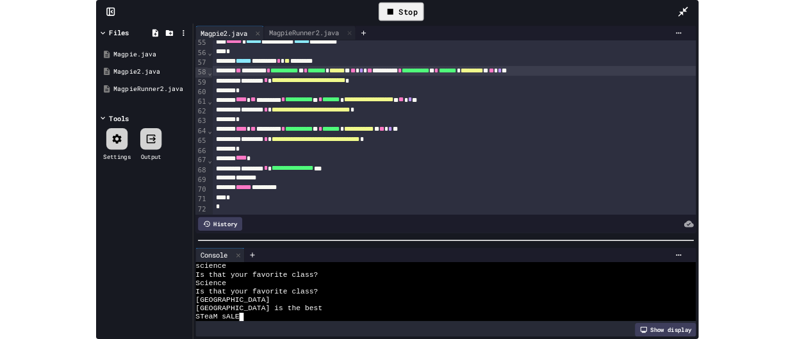
scroll to position [320, 0]
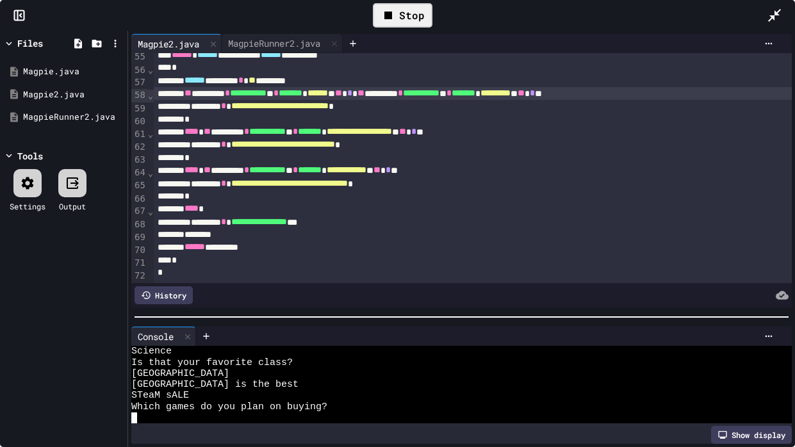
click at [773, 15] on icon at bounding box center [774, 15] width 13 height 13
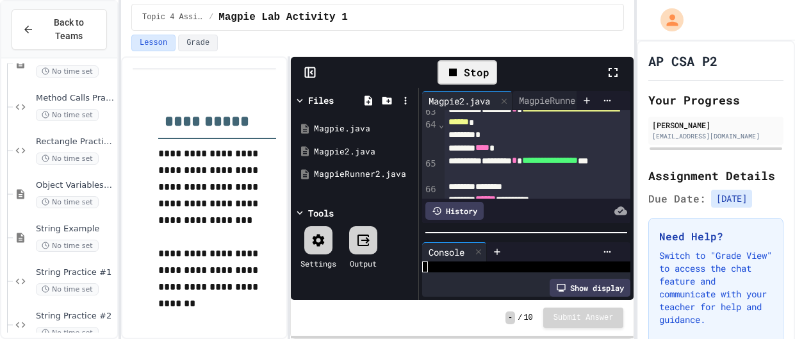
scroll to position [1310, 0]
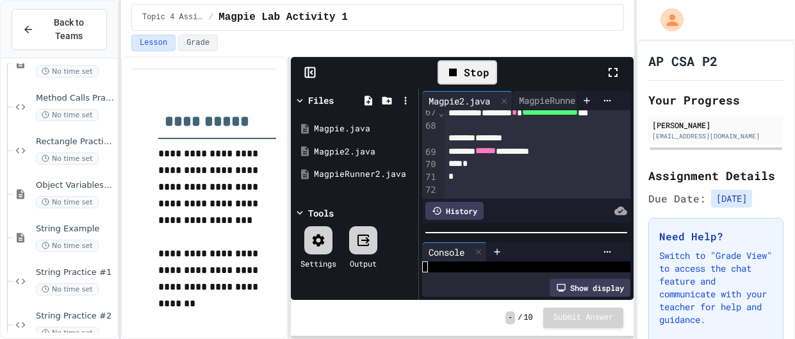
click at [620, 77] on icon at bounding box center [613, 72] width 15 height 15
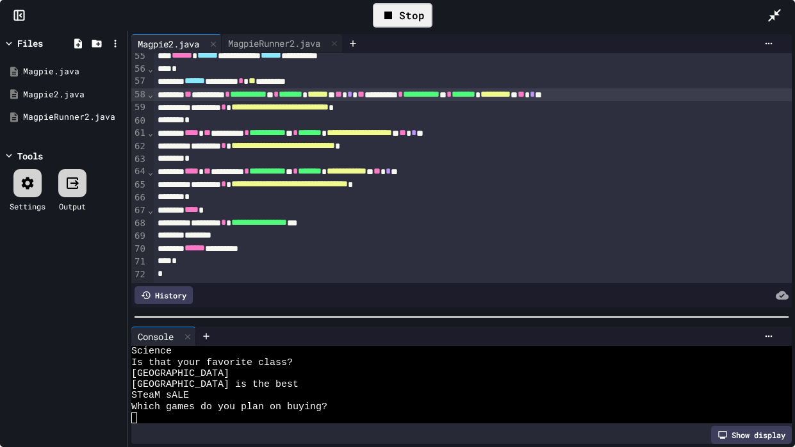
scroll to position [320, 0]
click at [217, 142] on div "**********" at bounding box center [473, 146] width 638 height 13
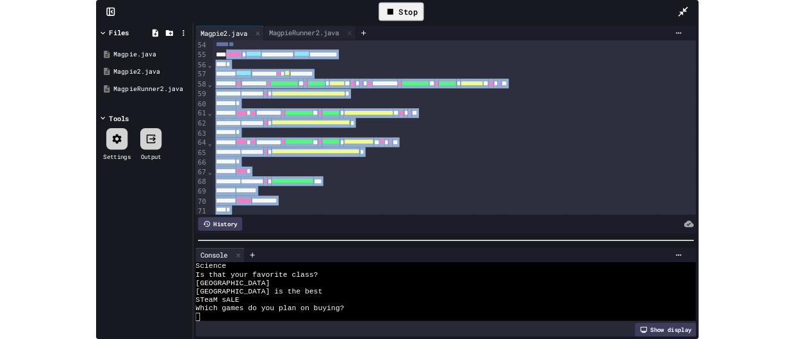
scroll to position [909, 0]
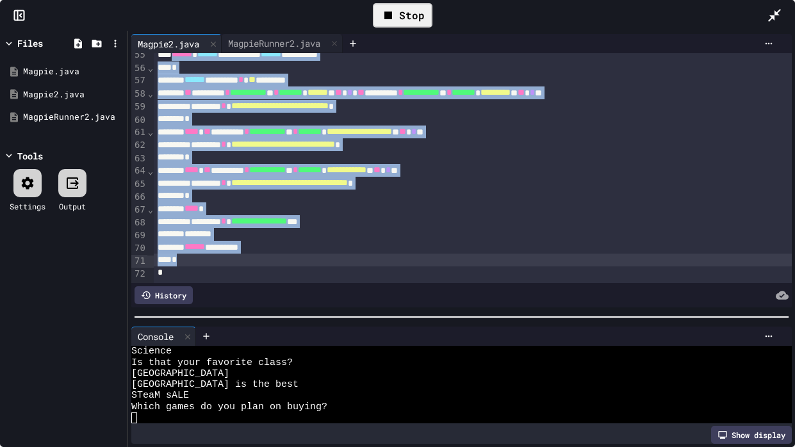
drag, startPoint x: 177, startPoint y: 133, endPoint x: 289, endPoint y: 261, distance: 169.9
copy div "**********"
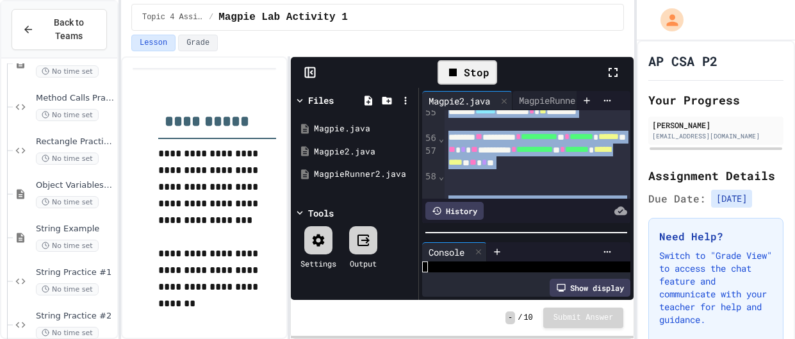
scroll to position [398, 0]
